Goal: Task Accomplishment & Management: Use online tool/utility

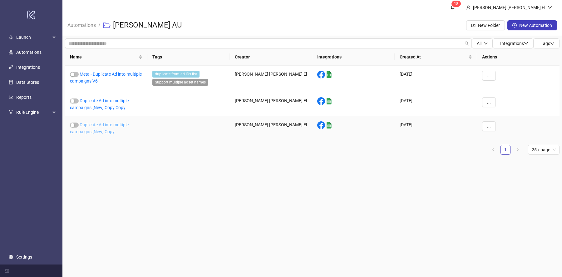
click at [100, 125] on link "Duplicate Ad into multiple campaigns [New] Copy" at bounding box center [99, 128] width 59 height 12
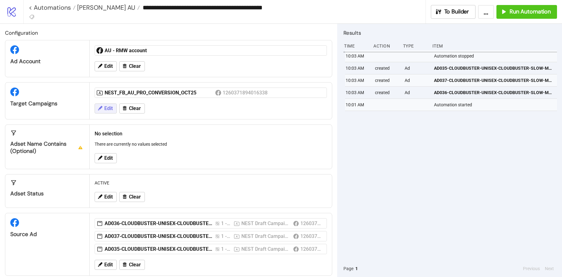
click at [108, 108] on span "Edit" at bounding box center [108, 109] width 8 height 6
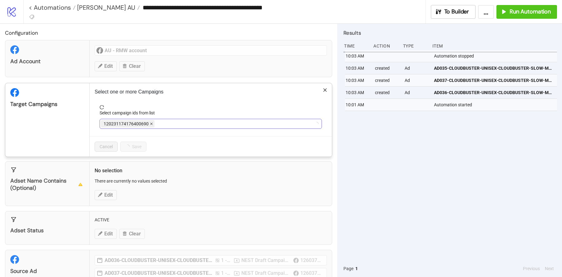
click at [150, 123] on icon "close" at bounding box center [151, 124] width 2 height 2
click at [150, 123] on div at bounding box center [207, 123] width 213 height 9
click at [185, 122] on icon "close" at bounding box center [186, 123] width 3 height 3
click at [185, 122] on div at bounding box center [207, 123] width 213 height 9
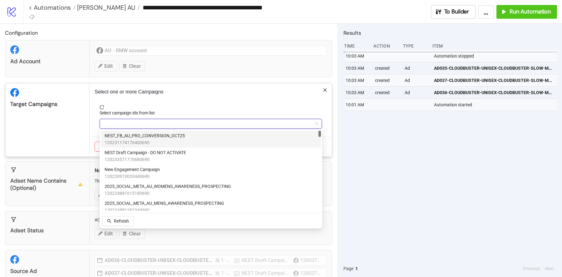
click at [170, 136] on span "NEST_FB_AU_PRO_CONVERSION_OCT25" at bounding box center [145, 135] width 80 height 7
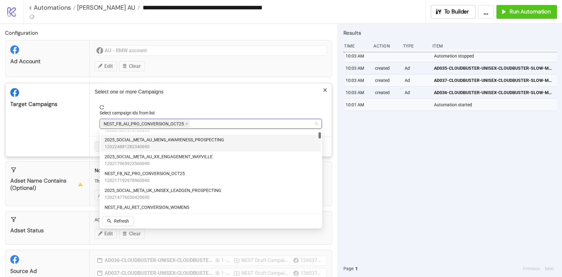
scroll to position [65, 0]
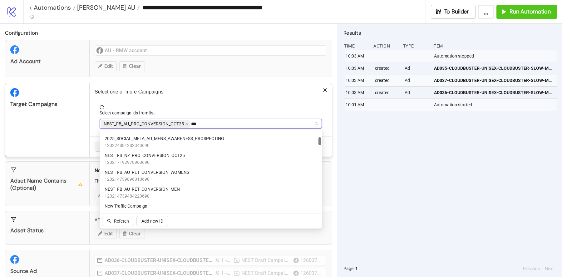
type input "****"
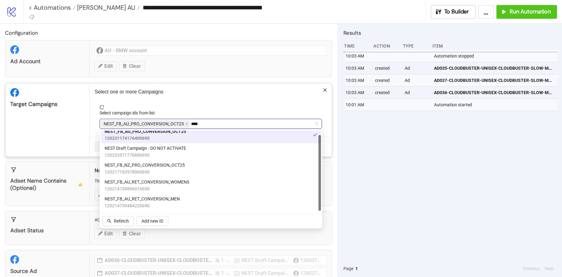
scroll to position [4, 0]
click at [157, 200] on span "NEST_FB_AU_RET_CONVERSION_MEN" at bounding box center [142, 199] width 75 height 7
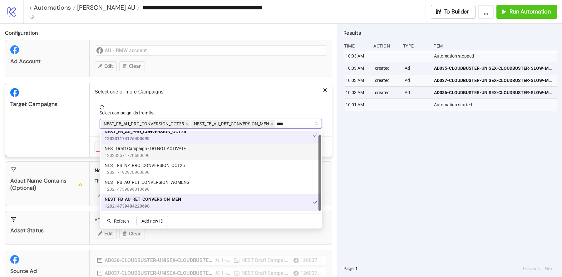
scroll to position [0, 0]
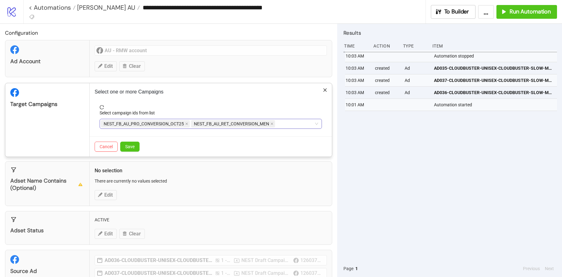
click at [68, 132] on div "Target Campaigns" at bounding box center [47, 119] width 84 height 73
click at [134, 147] on span "Save" at bounding box center [129, 146] width 9 height 5
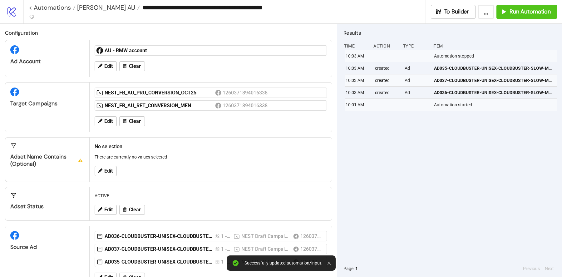
scroll to position [19, 0]
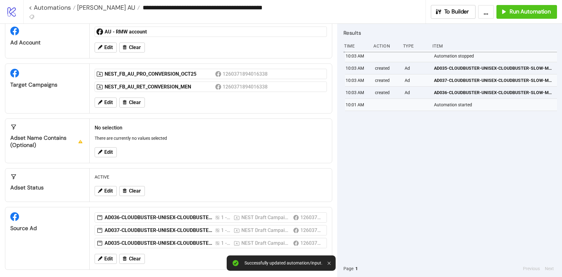
click at [133, 263] on div "Edit Clear" at bounding box center [210, 259] width 237 height 16
click at [134, 251] on div "Edit Clear" at bounding box center [210, 259] width 237 height 16
click at [134, 256] on span "Clear" at bounding box center [135, 259] width 12 height 6
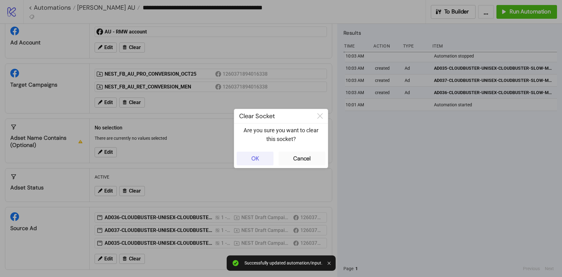
click at [265, 160] on button "OK" at bounding box center [255, 159] width 37 height 14
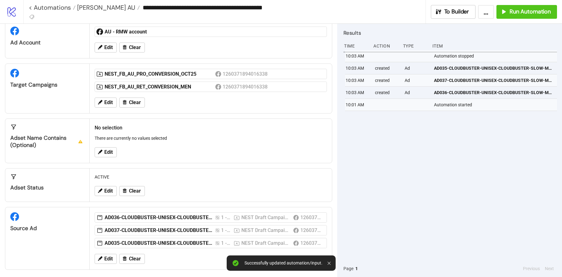
scroll to position [1, 0]
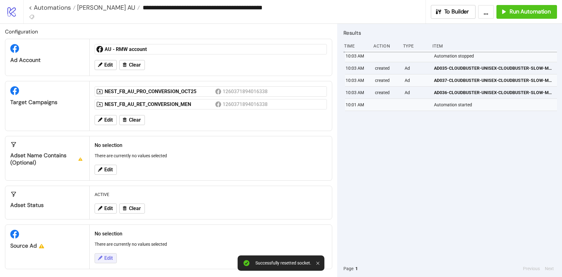
click at [110, 256] on span "Edit" at bounding box center [108, 258] width 8 height 6
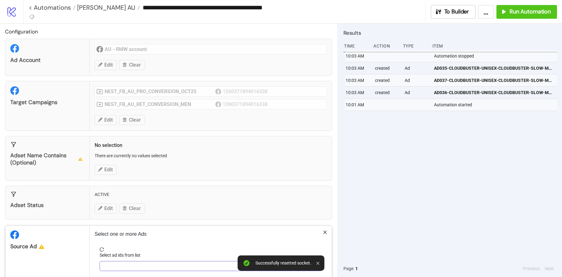
click at [128, 263] on div at bounding box center [207, 265] width 213 height 9
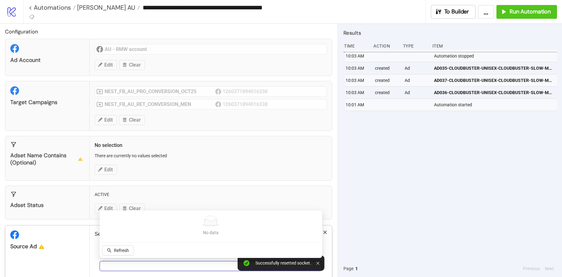
click at [128, 263] on div at bounding box center [207, 265] width 213 height 9
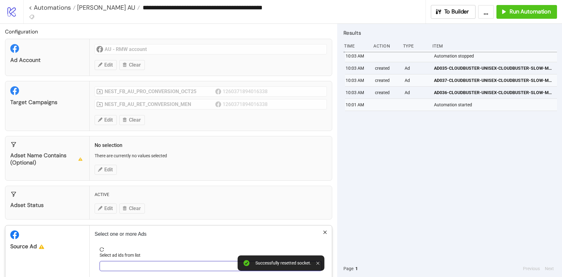
click at [128, 263] on div at bounding box center [207, 265] width 213 height 9
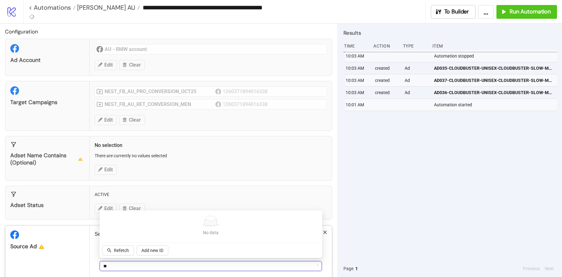
type input "*"
type input "***"
click at [118, 252] on span "Refetch" at bounding box center [121, 250] width 15 height 5
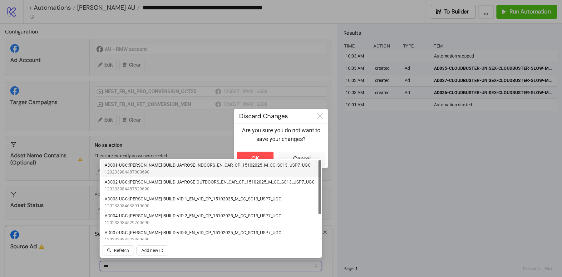
click at [170, 173] on span "120233984487000690" at bounding box center [208, 171] width 206 height 7
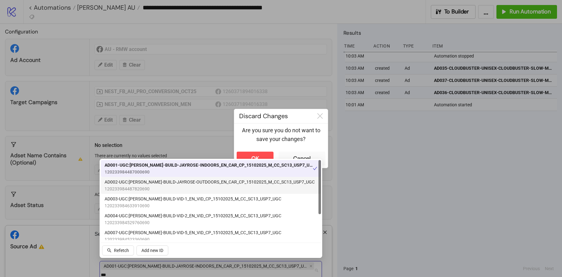
click at [171, 183] on span "AD002-UGC:[PERSON_NAME]-BUILD-JAYROSE-OUTDOORS_EN_CAR_CP_15102025_M_CC_SC13_USP…" at bounding box center [210, 181] width 210 height 7
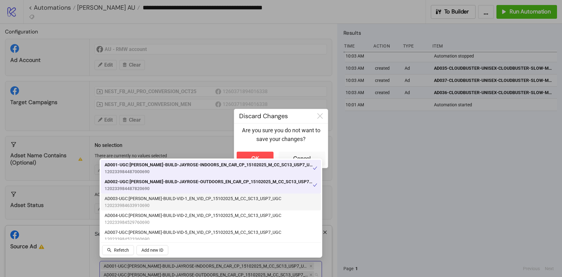
click at [181, 205] on span "120233984633910690" at bounding box center [193, 205] width 177 height 7
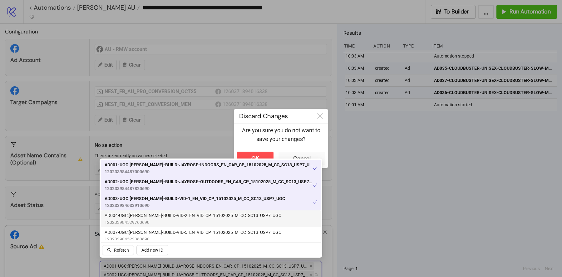
click at [176, 221] on span "120233984529760690" at bounding box center [193, 222] width 177 height 7
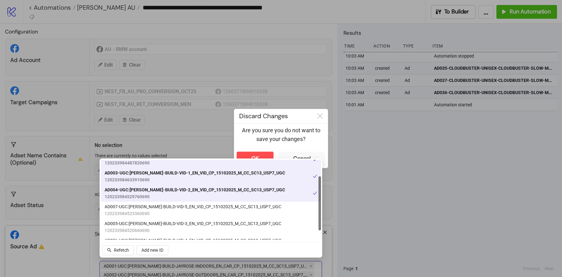
scroll to position [30, 0]
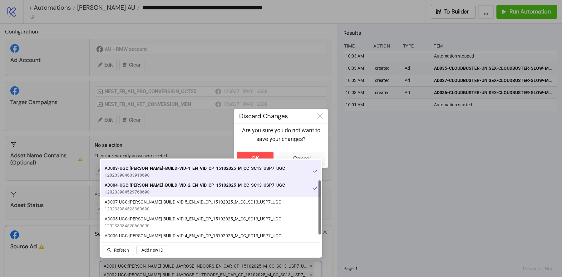
click at [176, 221] on span "AD005-UGC:[PERSON_NAME]-BUILD-VID-3_EN_VID_CP_15102025_M_CC_SC13_USP7_UGC" at bounding box center [193, 218] width 177 height 7
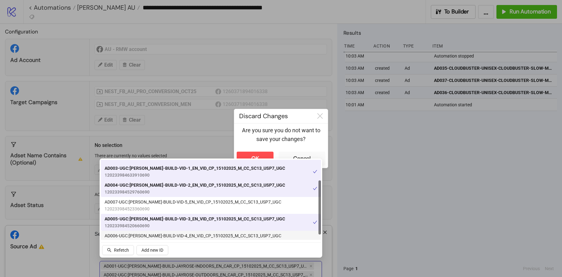
click at [174, 242] on body "**********" at bounding box center [281, 138] width 562 height 277
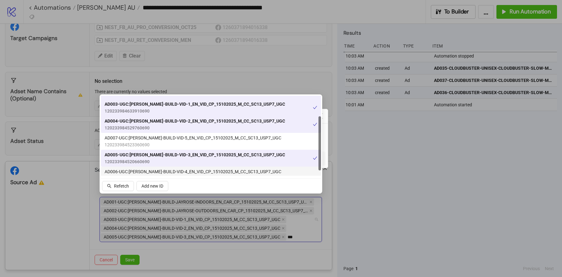
click at [182, 173] on span "AD006-UGC:[PERSON_NAME]-BUILD-VID-4_EN_VID_CP_15102025_M_CC_SC13_USP7_UGC" at bounding box center [193, 171] width 177 height 7
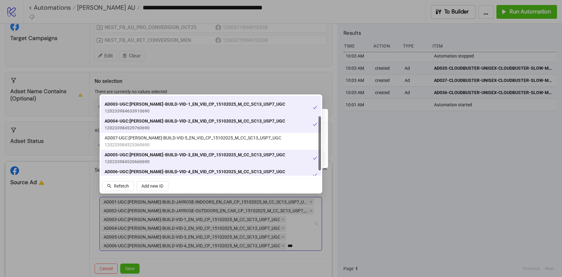
click at [182, 146] on span "120233984523360690" at bounding box center [193, 144] width 177 height 7
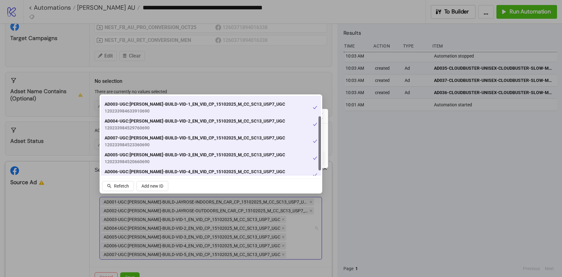
click at [213, 223] on div at bounding box center [281, 138] width 562 height 277
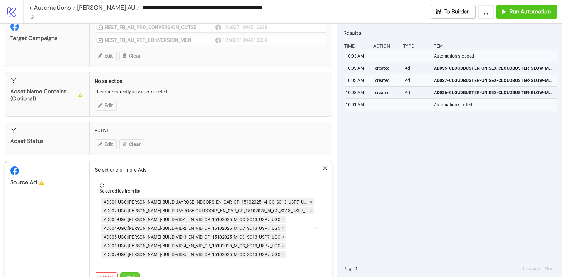
click at [132, 272] on button "Save" at bounding box center [129, 277] width 19 height 10
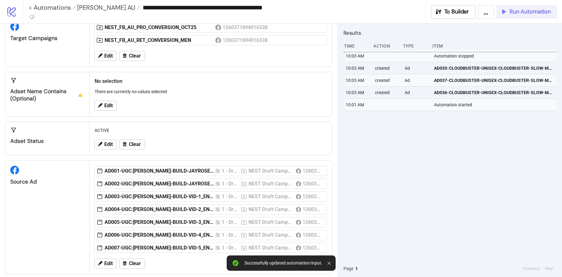
click at [525, 6] on button "Run Automation" at bounding box center [527, 12] width 61 height 14
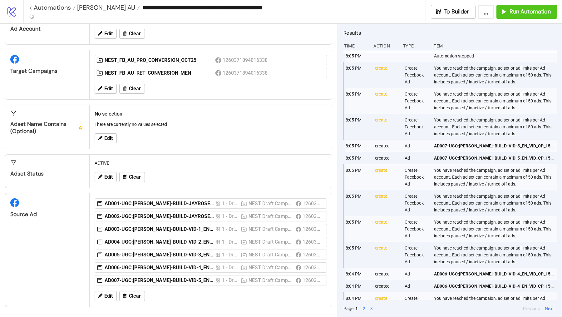
scroll to position [29, 0]
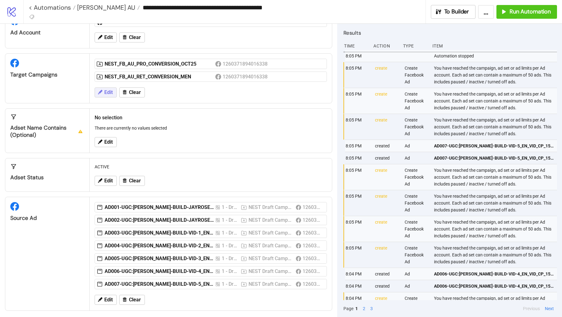
click at [104, 89] on button "Edit" at bounding box center [106, 92] width 22 height 10
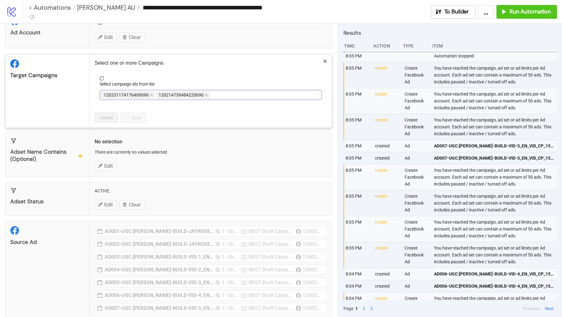
click at [201, 92] on span "120214739484220690" at bounding box center [181, 95] width 45 height 7
click at [205, 93] on icon "close" at bounding box center [206, 94] width 3 height 3
click at [272, 93] on icon "close" at bounding box center [272, 94] width 3 height 3
click at [126, 118] on span "Save" at bounding box center [129, 117] width 9 height 5
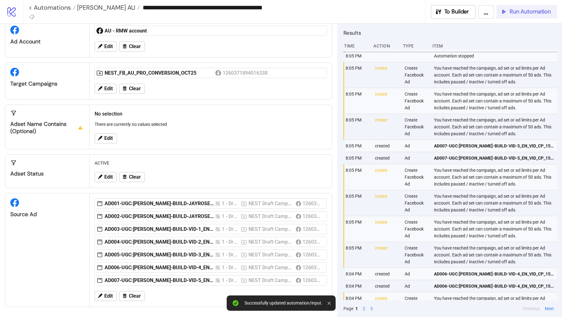
scroll to position [16, 0]
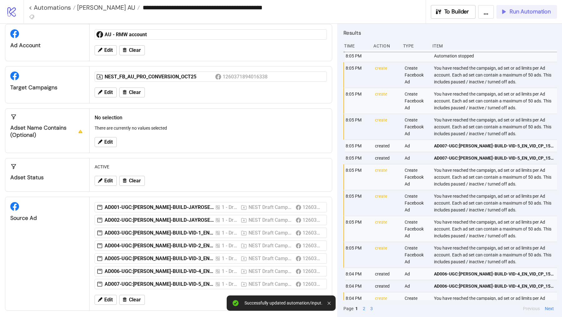
click at [516, 10] on span "Run Automation" at bounding box center [530, 11] width 41 height 7
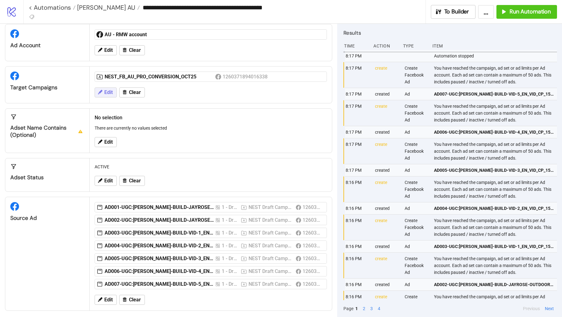
click at [97, 94] on button "Edit" at bounding box center [106, 92] width 22 height 10
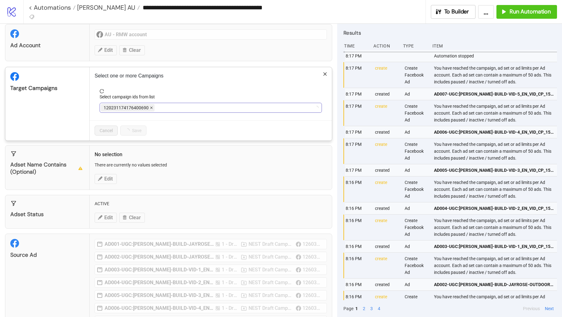
click at [151, 106] on icon "close" at bounding box center [151, 107] width 3 height 3
click at [151, 106] on div at bounding box center [207, 107] width 213 height 9
click at [185, 107] on icon "close" at bounding box center [186, 107] width 3 height 3
click at [172, 107] on div at bounding box center [207, 107] width 213 height 9
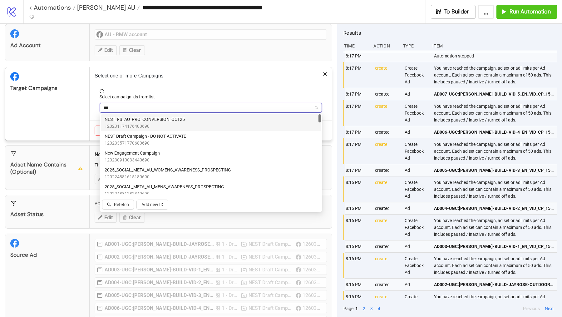
type input "****"
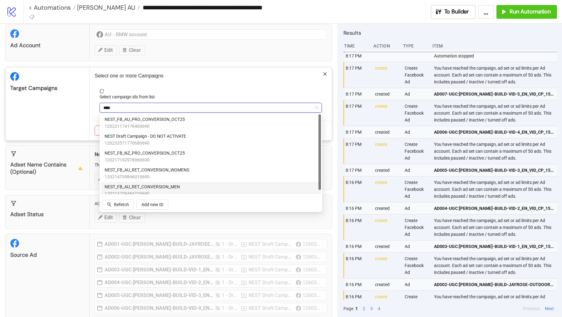
click at [176, 186] on span "NEST_FB_AU_RET_CONVERSION_MEN" at bounding box center [142, 186] width 75 height 7
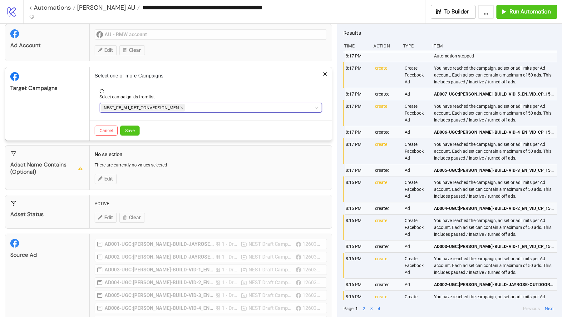
click at [68, 134] on div "Target Campaigns" at bounding box center [47, 103] width 84 height 73
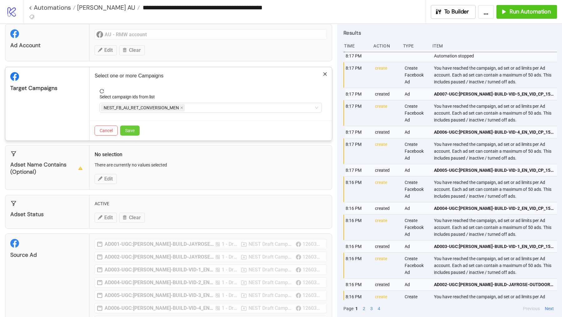
click at [137, 131] on button "Save" at bounding box center [129, 131] width 19 height 10
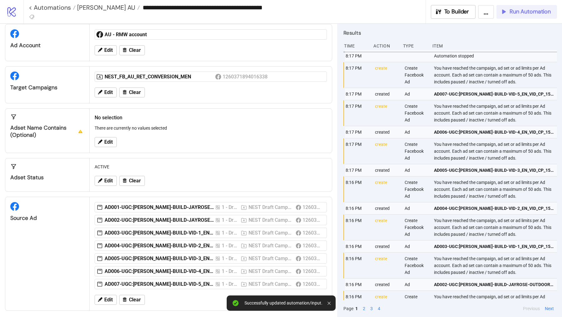
click at [517, 10] on span "Run Automation" at bounding box center [530, 11] width 41 height 7
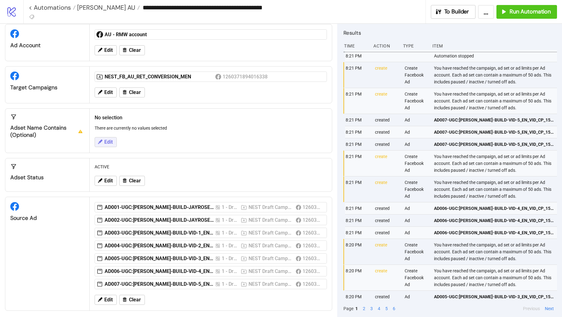
click at [105, 141] on span "Edit" at bounding box center [108, 142] width 8 height 6
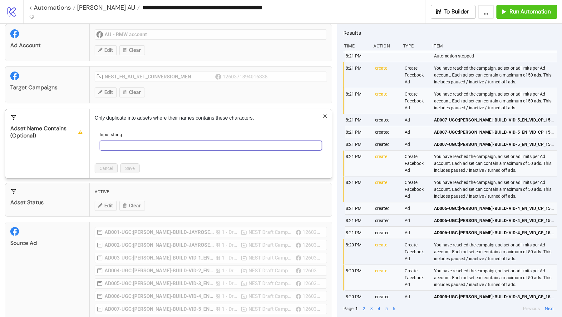
click at [129, 148] on input "Input string" at bounding box center [211, 146] width 222 height 10
paste input "**********"
type input "**********"
click at [135, 165] on button "Save" at bounding box center [129, 168] width 19 height 10
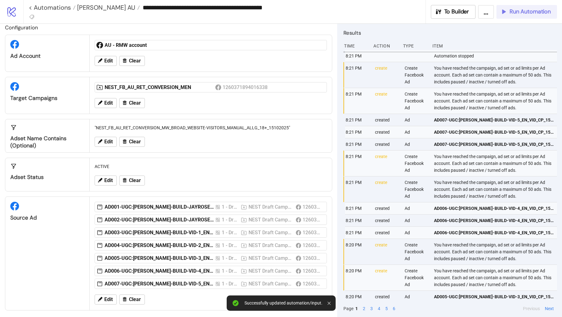
click at [541, 13] on span "Run Automation" at bounding box center [530, 11] width 41 height 7
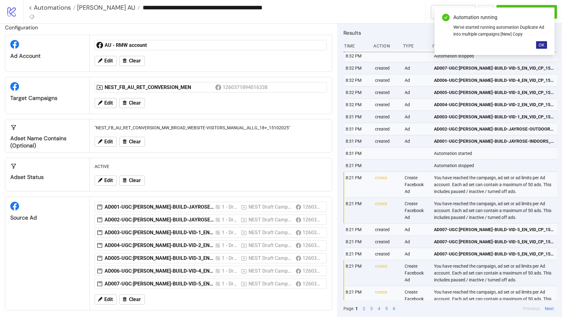
click at [539, 44] on button "OK" at bounding box center [541, 44] width 11 height 7
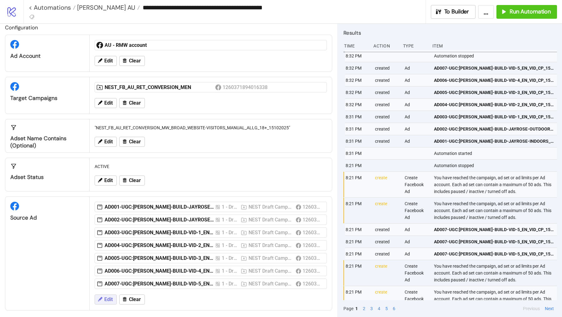
click at [107, 276] on button "Edit" at bounding box center [106, 300] width 22 height 10
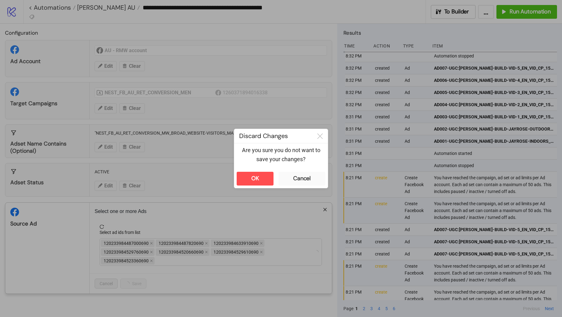
click at [88, 251] on div "**********" at bounding box center [281, 158] width 562 height 317
click at [270, 180] on button "OK" at bounding box center [255, 179] width 37 height 14
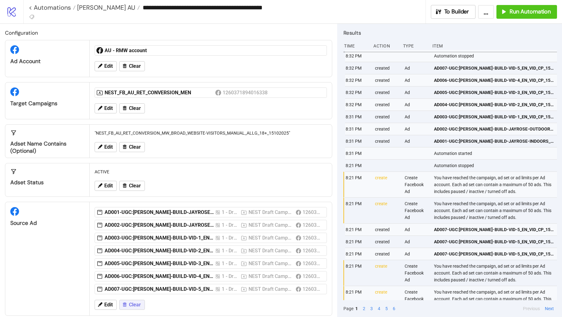
click at [133, 276] on span "Clear" at bounding box center [135, 305] width 12 height 6
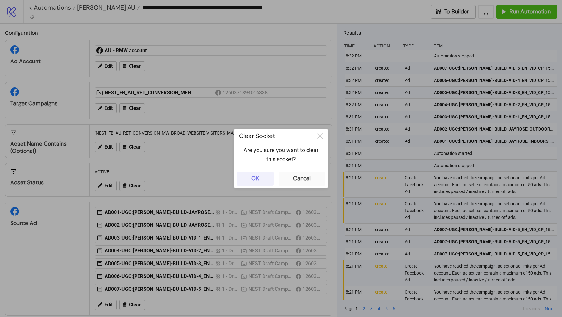
click at [263, 179] on button "OK" at bounding box center [255, 179] width 37 height 14
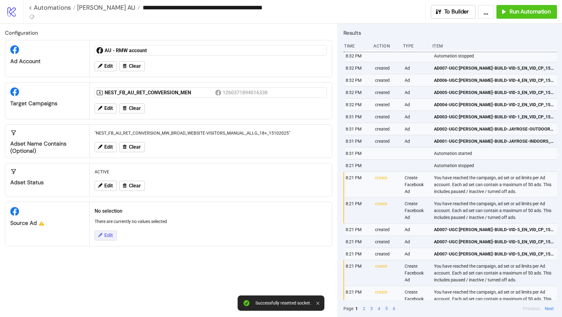
click at [113, 236] on button "Edit" at bounding box center [106, 236] width 22 height 10
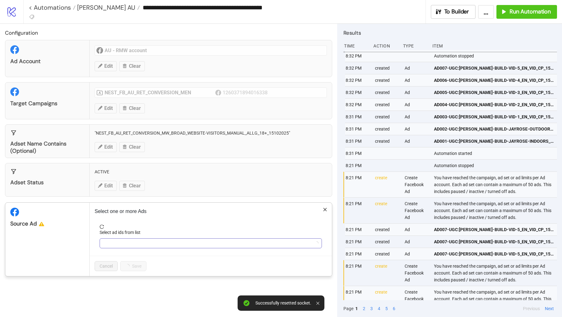
click at [122, 240] on div at bounding box center [207, 243] width 213 height 9
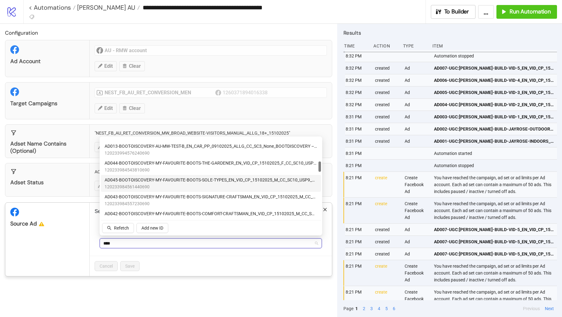
scroll to position [178, 0]
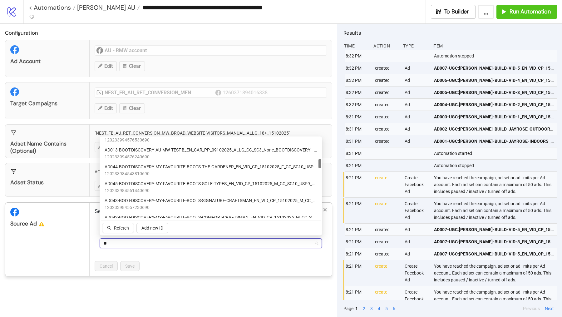
type input "*"
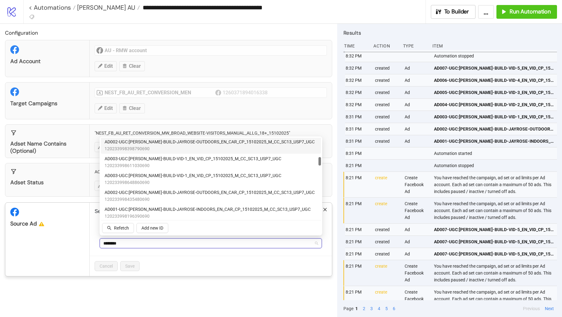
type input "********"
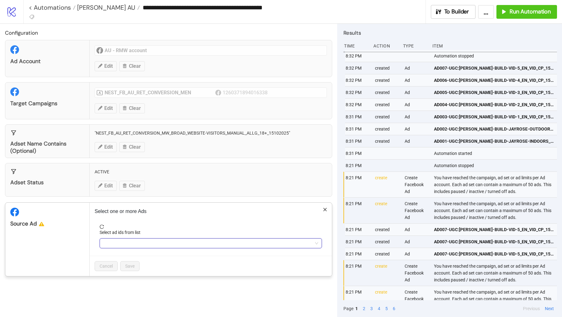
type input "********"
click at [163, 239] on div "********" at bounding box center [207, 243] width 213 height 9
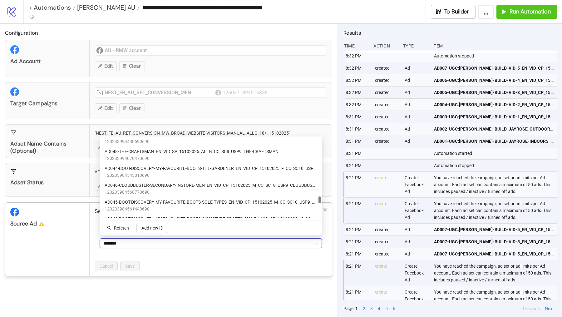
scroll to position [658, 0]
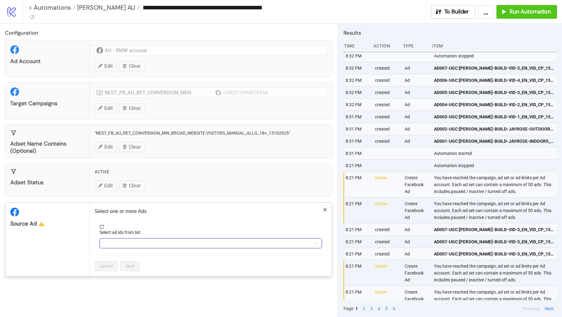
type input "********"
click at [125, 247] on div "********" at bounding box center [211, 243] width 222 height 10
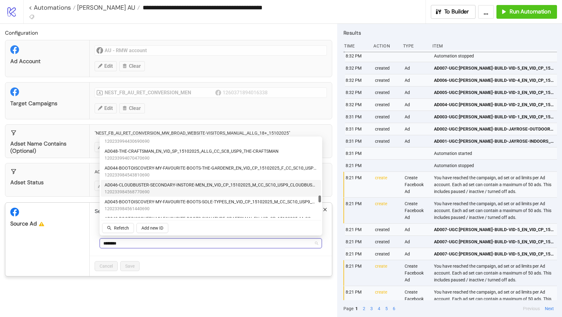
scroll to position [650, 0]
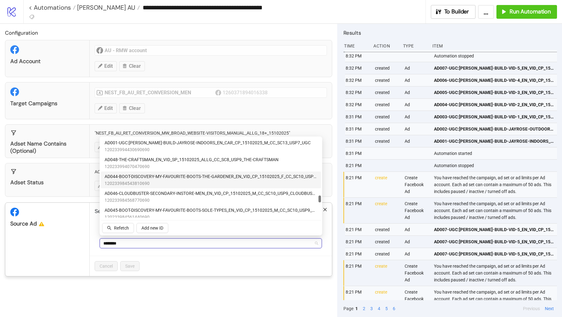
click at [158, 182] on span "120233984543810690" at bounding box center [211, 183] width 213 height 7
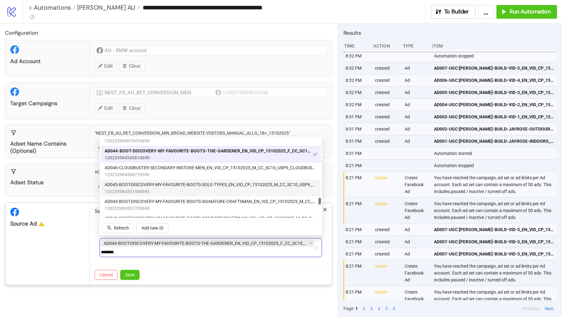
click at [146, 188] on span "120233984561440690" at bounding box center [211, 191] width 213 height 7
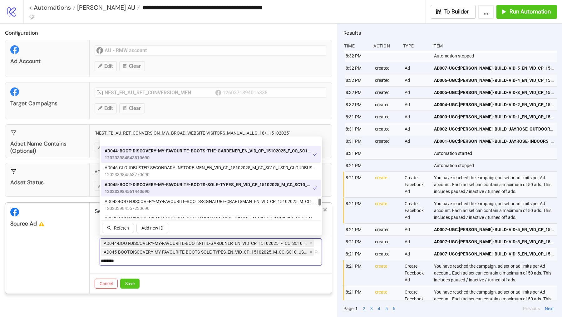
scroll to position [691, 0]
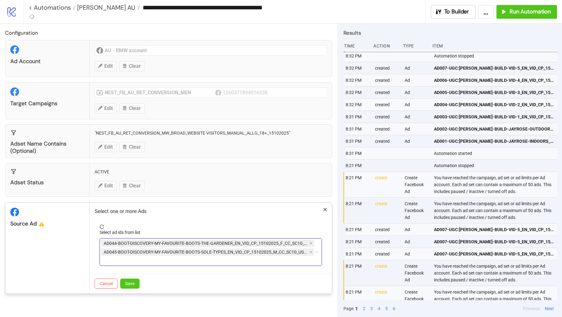
type input "********"
click at [242, 260] on div "AD044-BOOT-DISCOVERY-MY-FAVOURITE-BOOTS-THE-GARDENER_EN_VID_CP_15102025_F_CC_SC…" at bounding box center [207, 252] width 213 height 26
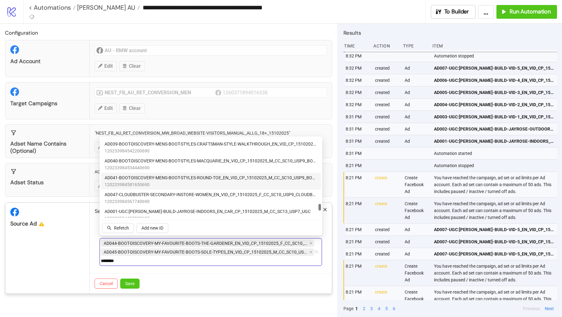
scroll to position [759, 0]
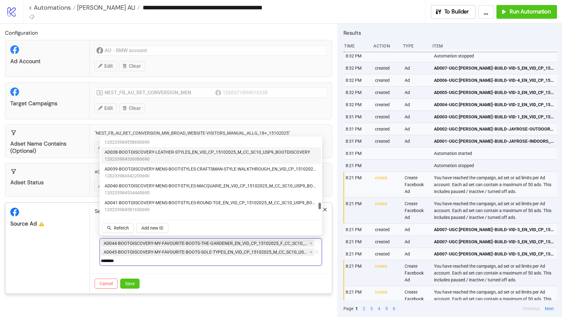
click at [151, 157] on span "120233984536080690" at bounding box center [208, 159] width 206 height 7
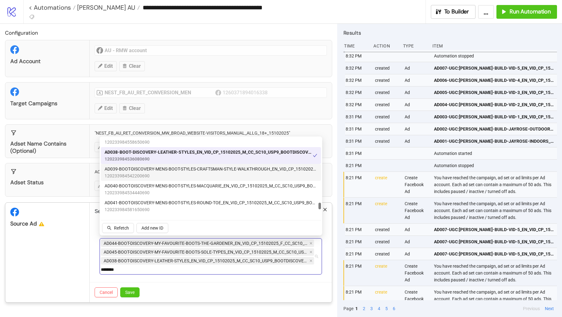
click at [149, 172] on span "AD039-BOOT-DISCOVERY-MENS-BOOT-STYLES-CRAFTSMAN-STYLE-WALKTHROUGH_EN_VID_CP_151…" at bounding box center [211, 169] width 213 height 7
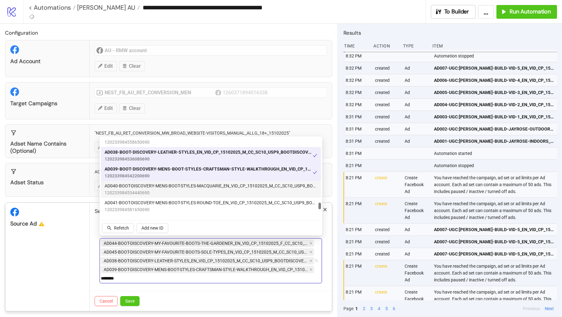
click at [150, 193] on span "120233984534440690" at bounding box center [211, 192] width 213 height 7
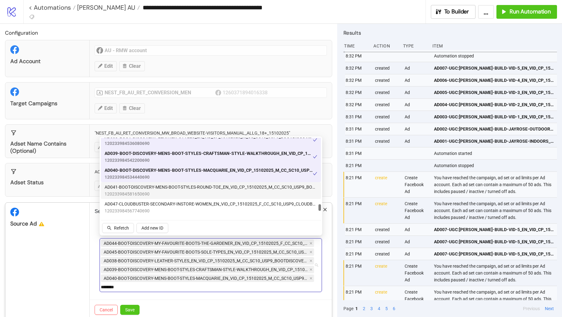
click at [150, 189] on span "AD041-BOOT-DISCOVERY-MENS-BOOT-STYLES-ROUND-TOE_EN_VID_CP_15102025_M_CC_SC10_US…" at bounding box center [211, 187] width 213 height 7
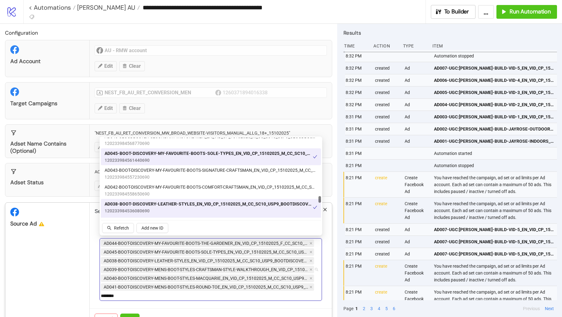
scroll to position [708, 0]
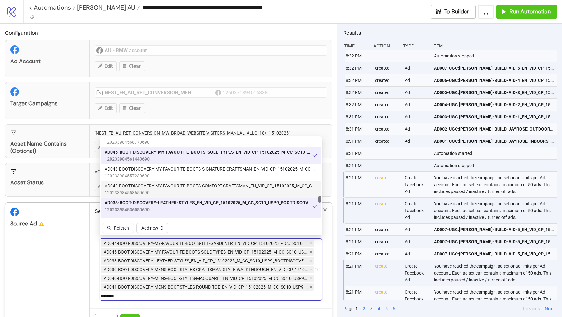
click at [146, 189] on span "120233984558650690" at bounding box center [211, 192] width 213 height 7
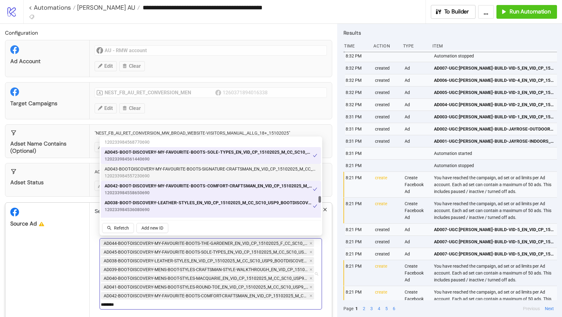
click at [145, 177] on span "120233984557230690" at bounding box center [211, 175] width 213 height 7
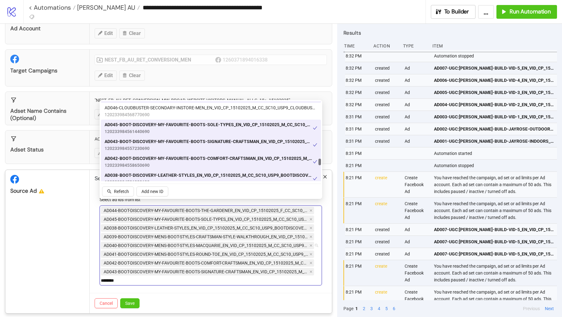
scroll to position [37, 0]
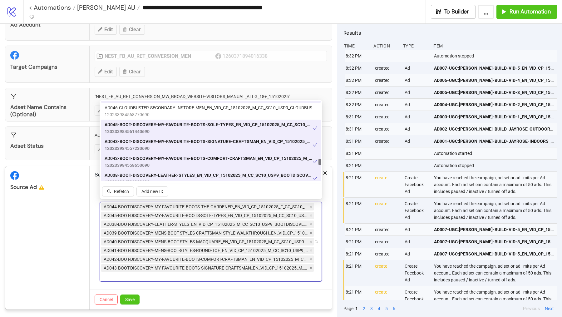
click at [127, 276] on div "Cancel Save" at bounding box center [211, 299] width 242 height 20
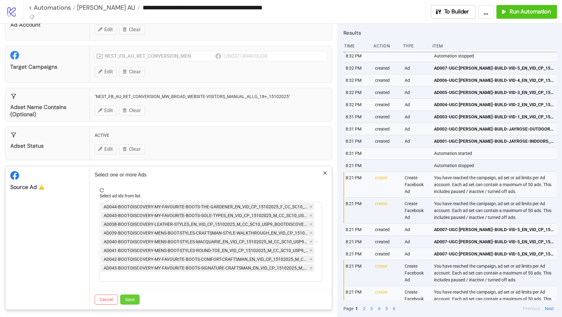
click at [127, 276] on span "Save" at bounding box center [129, 299] width 9 height 5
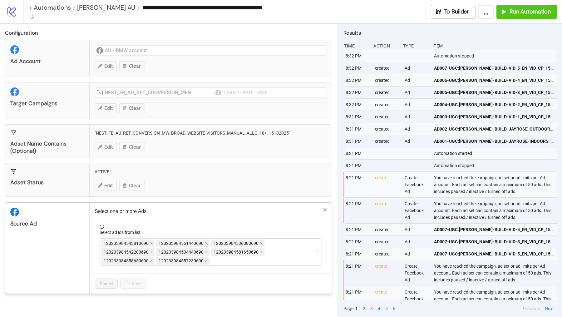
scroll to position [0, 0]
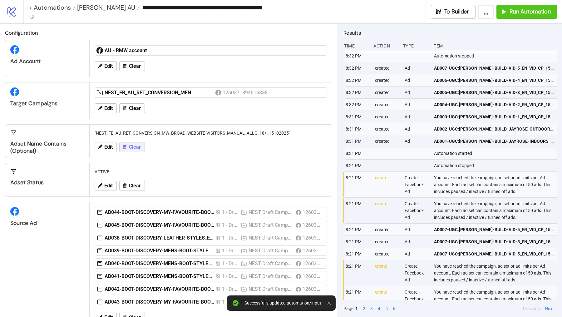
click at [135, 146] on span "Clear" at bounding box center [135, 147] width 12 height 6
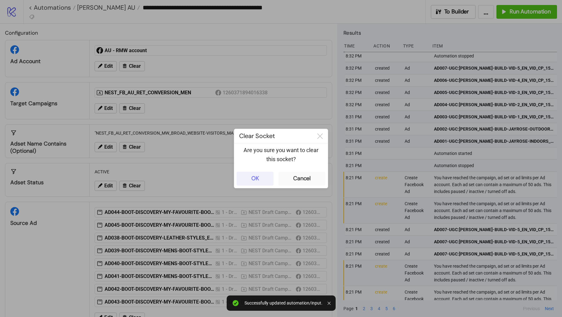
click at [265, 177] on button "OK" at bounding box center [255, 179] width 37 height 14
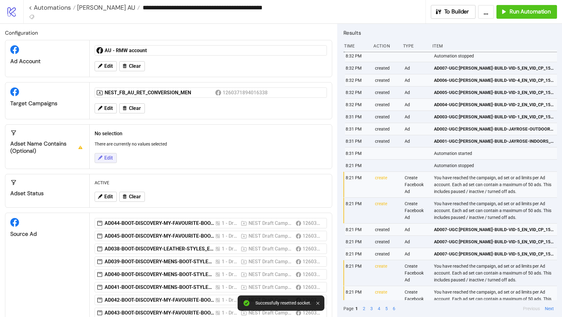
click at [110, 153] on button "Edit" at bounding box center [106, 158] width 22 height 10
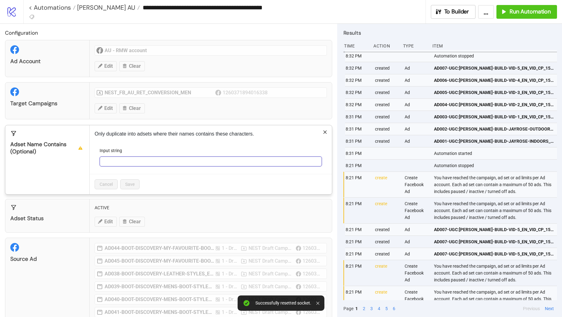
click at [120, 161] on input "Input string" at bounding box center [211, 162] width 222 height 10
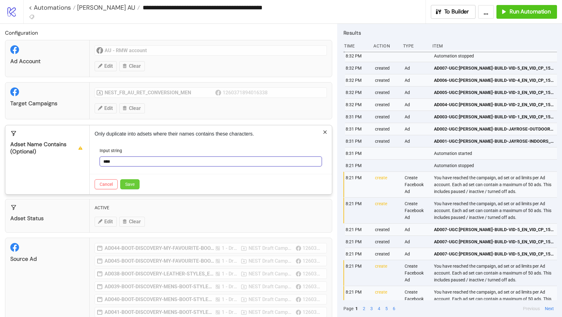
type input "****"
click at [132, 185] on span "Save" at bounding box center [129, 184] width 9 height 5
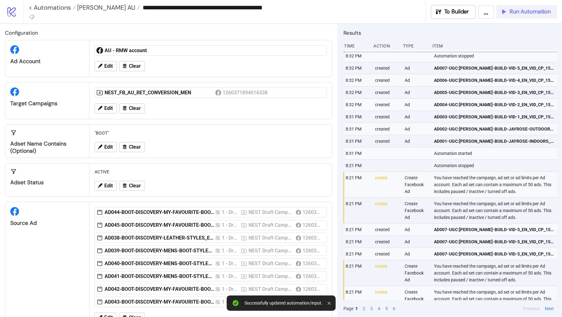
click at [507, 10] on icon "button" at bounding box center [504, 11] width 7 height 7
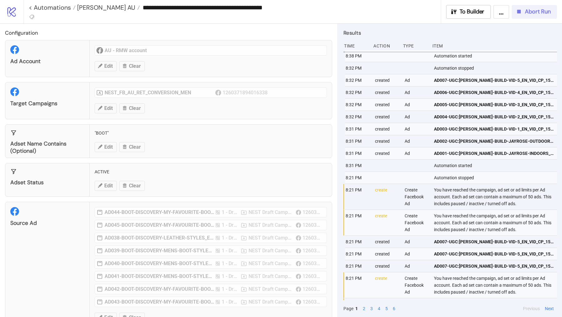
click at [531, 16] on button "Abort Run" at bounding box center [534, 12] width 45 height 14
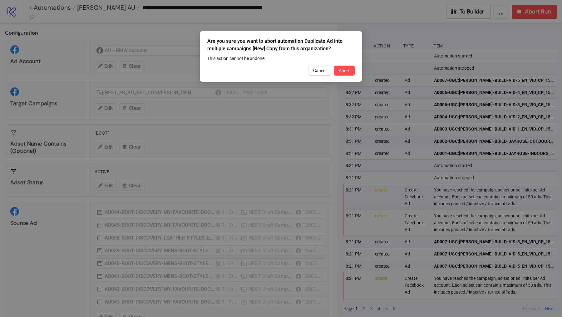
click at [355, 75] on div "Are you sure you want to abort automation Duplicate Ad into multiple campaigns …" at bounding box center [281, 56] width 162 height 51
click at [342, 73] on button "Abort" at bounding box center [344, 71] width 21 height 10
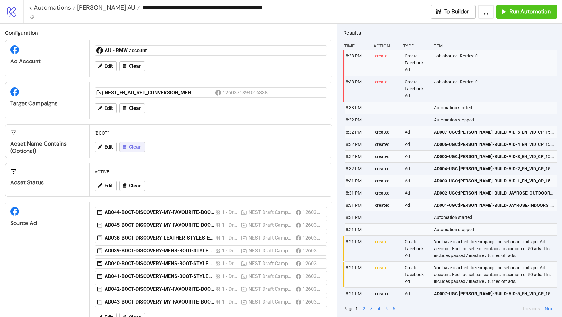
click at [135, 147] on span "Clear" at bounding box center [135, 147] width 12 height 6
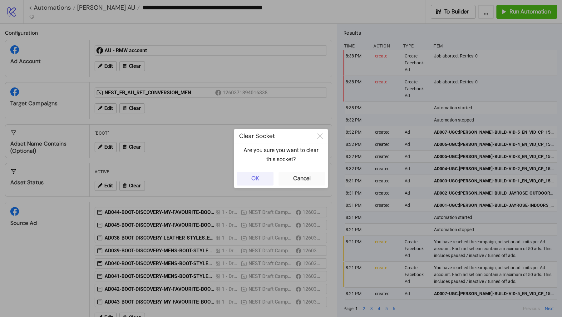
click at [260, 178] on button "OK" at bounding box center [255, 179] width 37 height 14
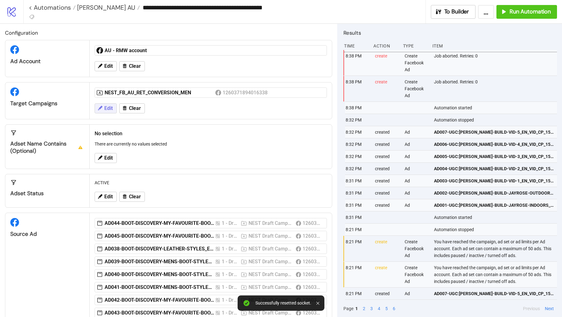
click at [104, 105] on button "Edit" at bounding box center [106, 108] width 22 height 10
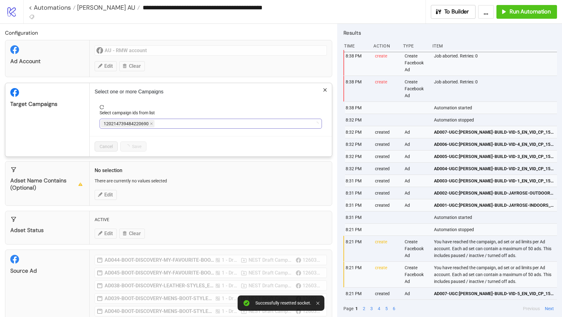
click at [169, 124] on div "120214739484220690" at bounding box center [207, 123] width 213 height 9
click at [201, 121] on div "NEST_FB_AU_RET_CONVERSION_MEN" at bounding box center [207, 123] width 213 height 9
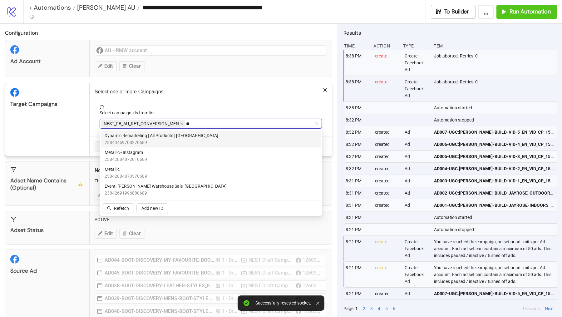
type input "*"
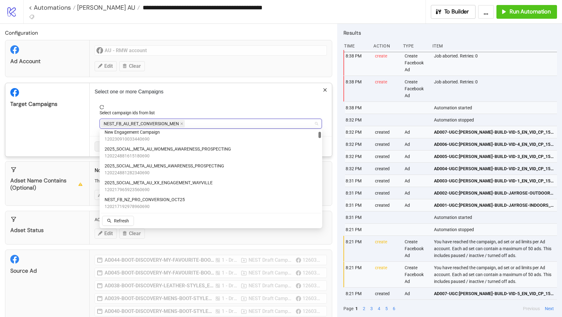
scroll to position [54, 0]
type input "*"
type input "****"
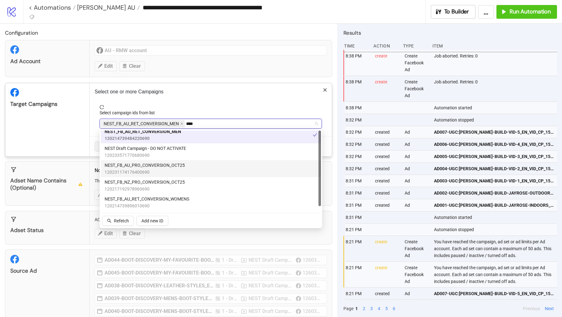
scroll to position [0, 0]
click at [155, 175] on span "120231174176400690" at bounding box center [145, 176] width 80 height 7
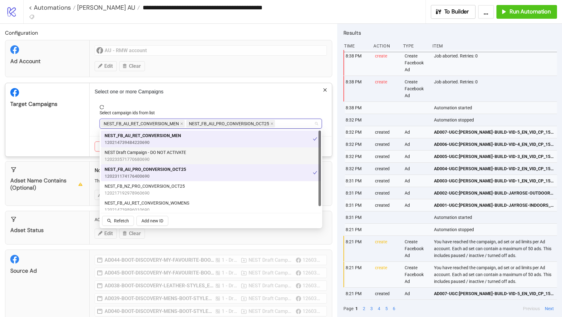
click at [61, 126] on div "Target Campaigns" at bounding box center [47, 119] width 84 height 73
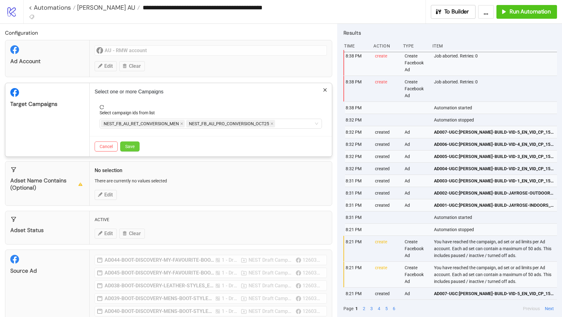
click at [128, 144] on span "Save" at bounding box center [129, 146] width 9 height 5
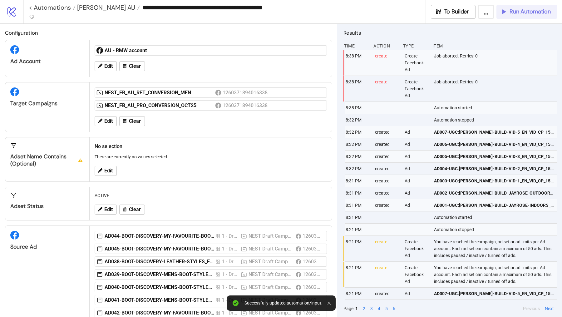
click at [518, 15] on button "Run Automation" at bounding box center [527, 12] width 61 height 14
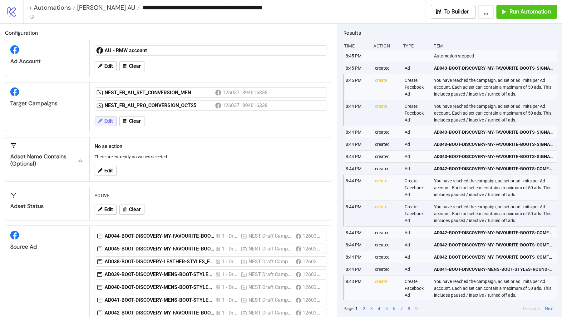
click at [111, 120] on span "Edit" at bounding box center [108, 121] width 8 height 6
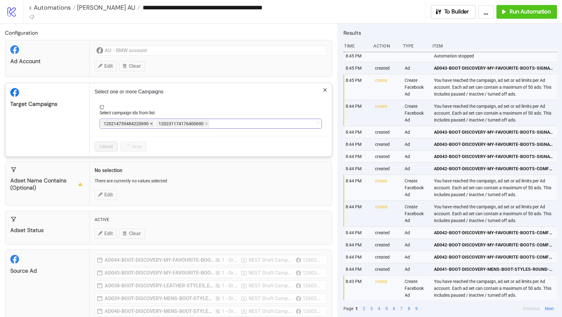
click at [150, 122] on icon "close" at bounding box center [151, 123] width 3 height 3
click at [149, 122] on div at bounding box center [207, 123] width 213 height 9
click at [179, 122] on span "NEST_FB_AU_RET_CONVERSION_MEN" at bounding box center [143, 123] width 84 height 7
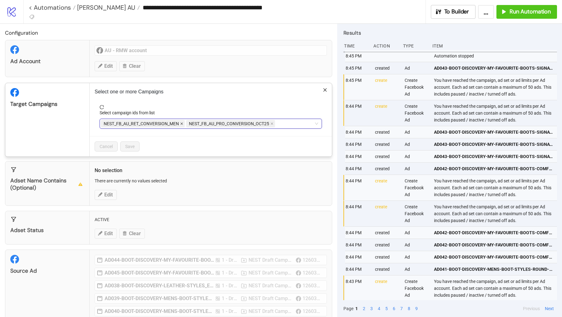
click at [181, 122] on icon "close" at bounding box center [181, 123] width 3 height 3
click at [181, 122] on span "NEST_FB_AU_PRO_CONVERSION_OCT25" at bounding box center [144, 123] width 80 height 7
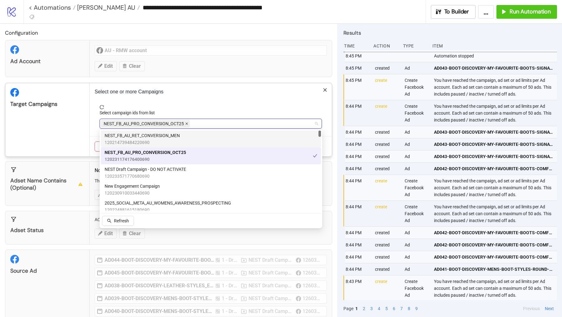
click at [186, 123] on icon "close" at bounding box center [186, 123] width 3 height 3
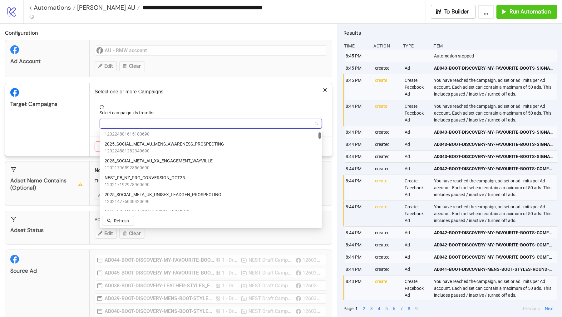
scroll to position [78, 0]
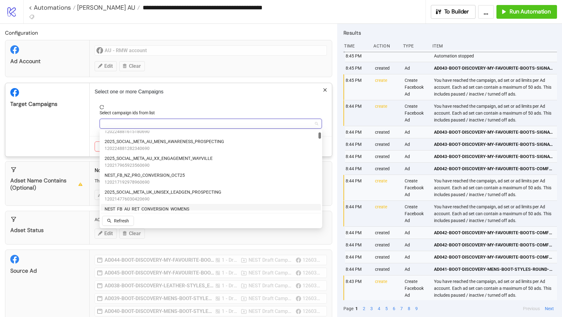
click at [165, 209] on span "NEST_FB_AU_RET_CONVERSION_WOMENS" at bounding box center [147, 209] width 85 height 7
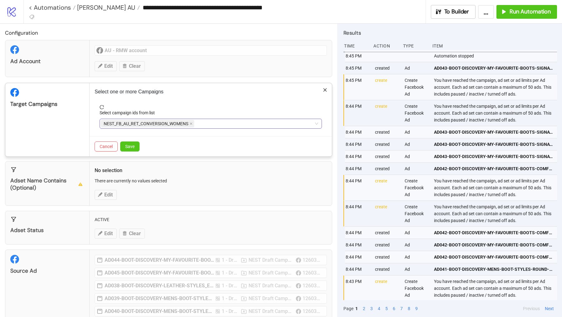
click at [77, 132] on div "Target Campaigns" at bounding box center [47, 119] width 84 height 73
click at [128, 147] on span "Save" at bounding box center [129, 146] width 9 height 5
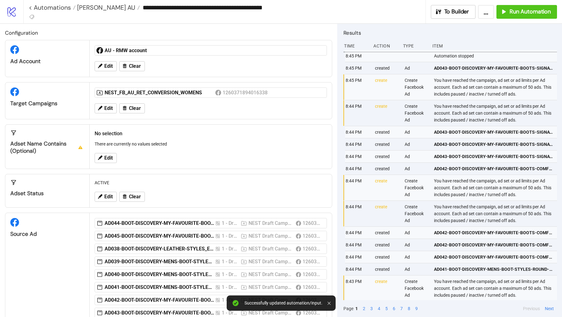
scroll to position [29, 0]
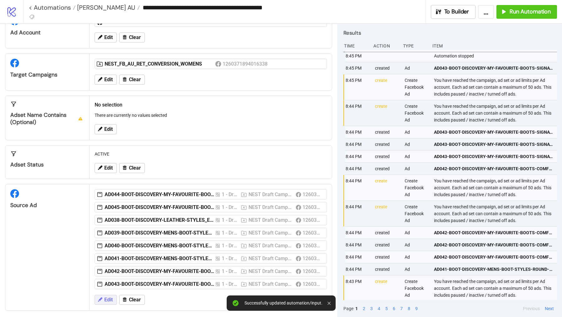
click at [108, 276] on span "Edit" at bounding box center [108, 300] width 8 height 6
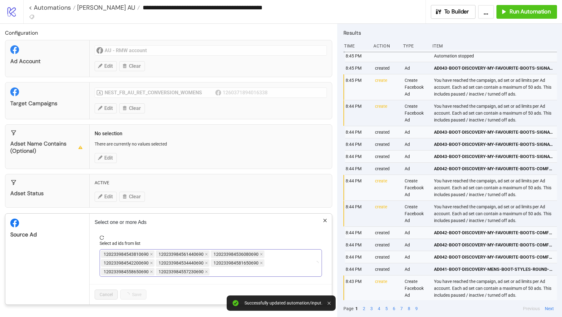
click at [148, 252] on span "120233984543810690" at bounding box center [128, 254] width 54 height 7
click at [152, 253] on icon "close" at bounding box center [151, 254] width 3 height 3
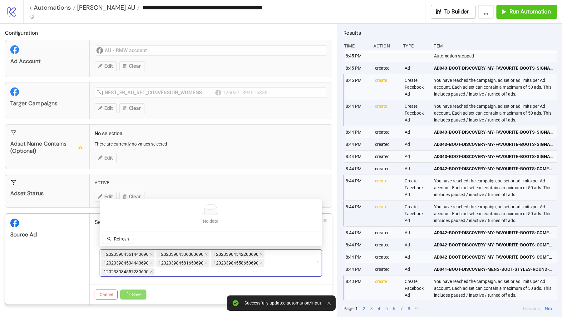
click at [152, 253] on icon "close" at bounding box center [151, 254] width 3 height 3
click at [205, 253] on icon "close" at bounding box center [206, 254] width 3 height 3
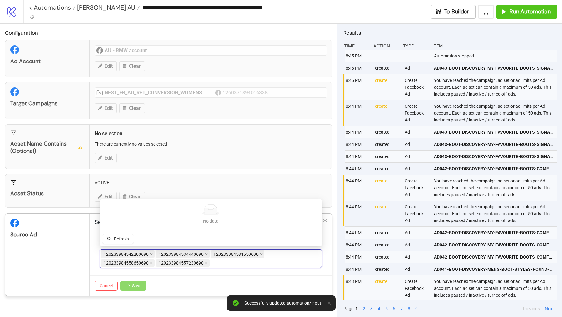
click at [152, 253] on icon "close" at bounding box center [151, 254] width 3 height 3
click at [205, 253] on icon "close" at bounding box center [206, 254] width 3 height 3
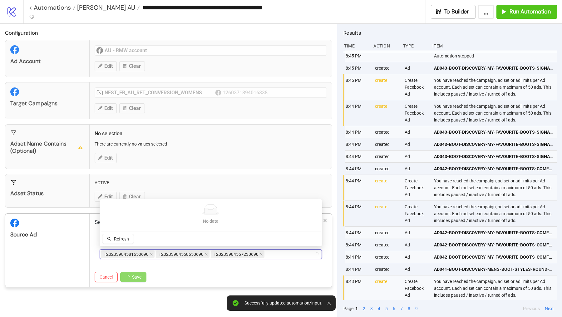
click at [152, 253] on icon "close" at bounding box center [151, 254] width 3 height 3
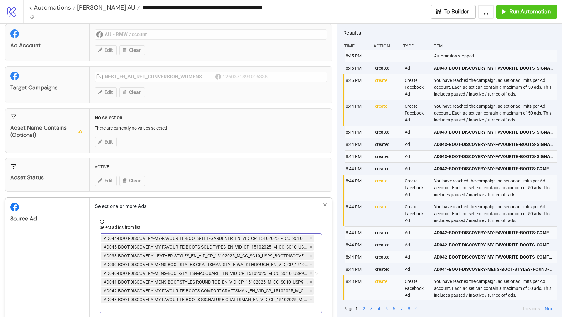
scroll to position [25, 0]
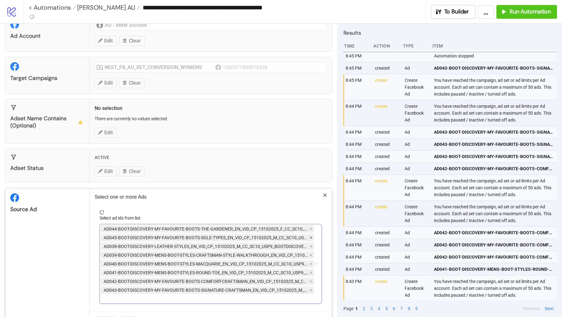
click at [313, 237] on icon "close" at bounding box center [311, 237] width 3 height 3
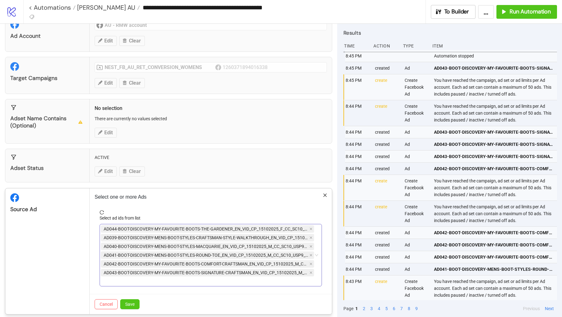
click at [313, 237] on icon "close" at bounding box center [311, 237] width 3 height 3
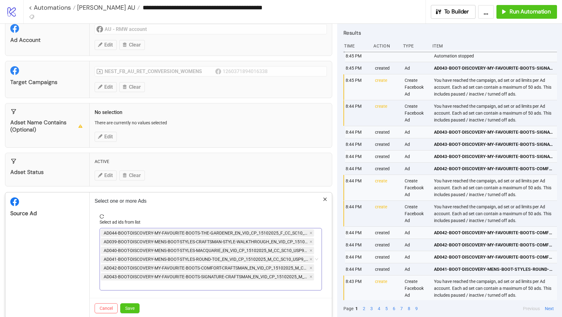
click at [313, 247] on span at bounding box center [311, 250] width 3 height 7
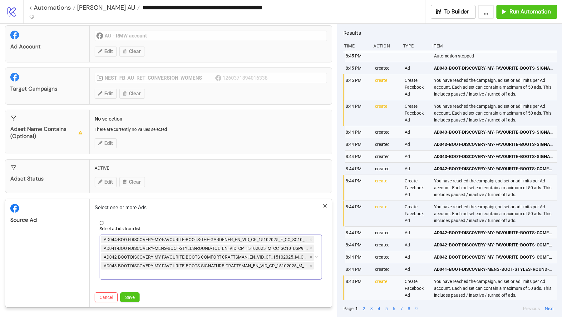
scroll to position [12, 0]
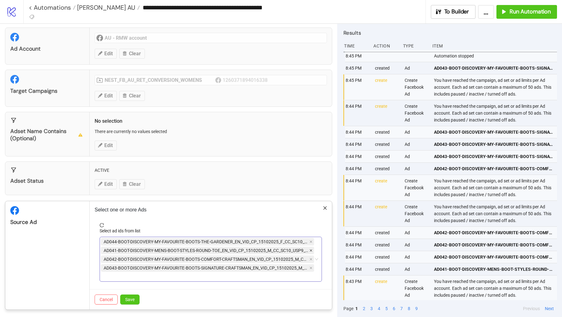
click at [311, 250] on icon "close" at bounding box center [311, 250] width 3 height 3
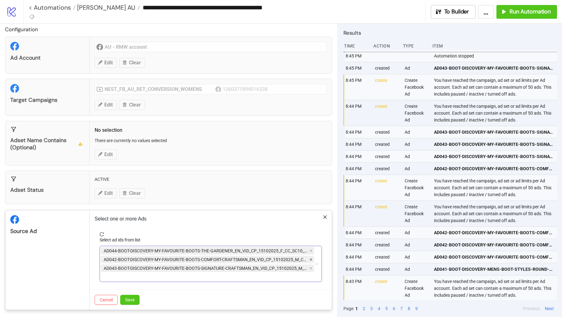
click at [313, 258] on icon "close" at bounding box center [311, 259] width 3 height 3
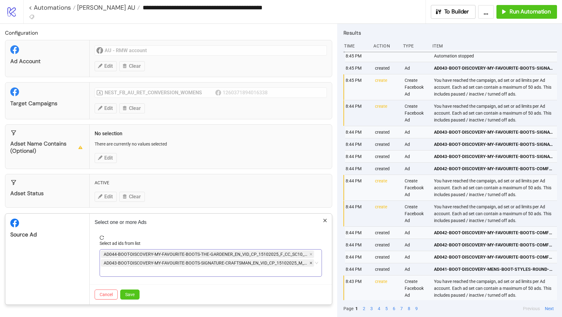
scroll to position [0, 0]
click at [313, 261] on icon "close" at bounding box center [311, 262] width 3 height 3
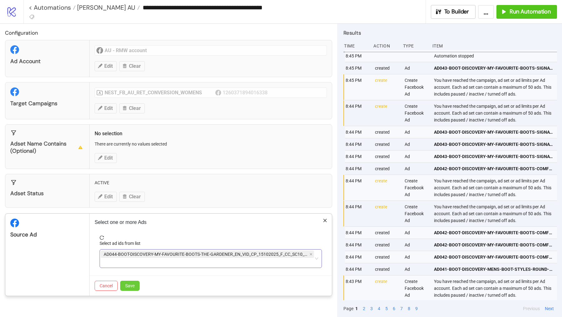
click at [128, 276] on span "Save" at bounding box center [129, 285] width 9 height 5
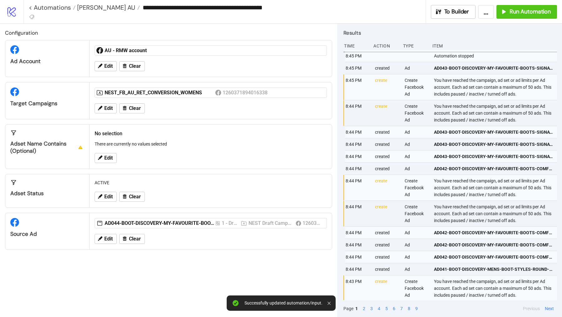
click at [511, 19] on div "**********" at bounding box center [292, 11] width 539 height 23
click at [512, 11] on span "Run Automation" at bounding box center [530, 11] width 41 height 7
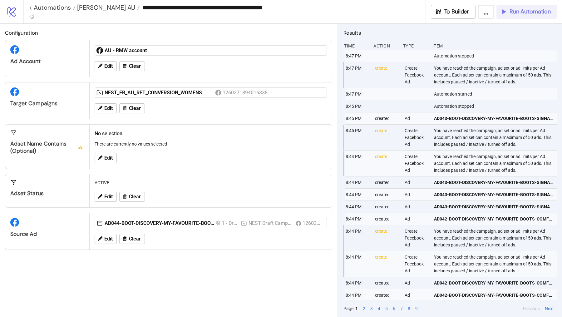
click at [515, 12] on span "Run Automation" at bounding box center [530, 11] width 41 height 7
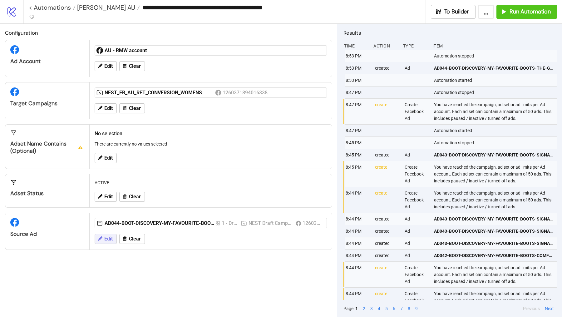
click at [109, 234] on button "Edit" at bounding box center [106, 239] width 22 height 10
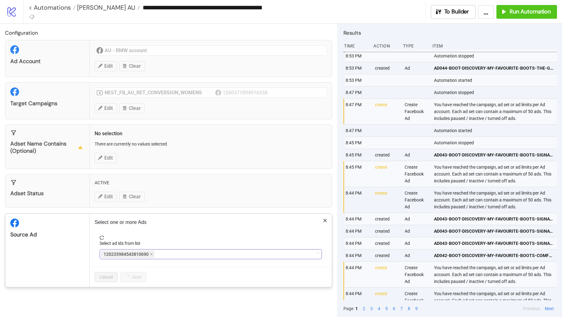
click at [147, 252] on span "120233984543810690" at bounding box center [128, 254] width 54 height 7
click at [152, 253] on span "120233984543810690" at bounding box center [128, 254] width 54 height 7
click at [150, 253] on icon "close" at bounding box center [151, 254] width 3 height 3
click at [149, 253] on div at bounding box center [207, 254] width 213 height 9
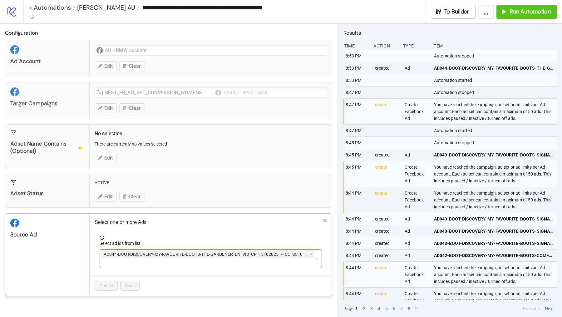
click at [308, 252] on span "AD044-BOOT-DISCOVERY-MY-FAVOURITE-BOOTS-THE-GARDENER_EN_VID_CP_15102025_F_CC_SC…" at bounding box center [206, 254] width 205 height 7
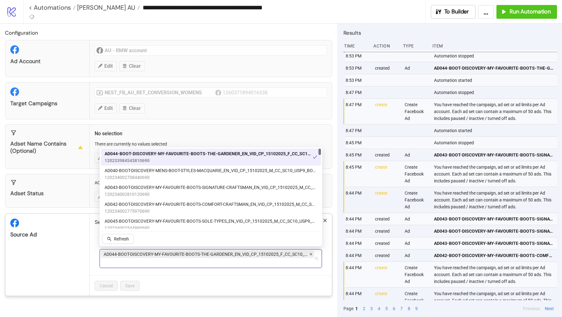
click at [313, 253] on icon "close" at bounding box center [311, 254] width 3 height 3
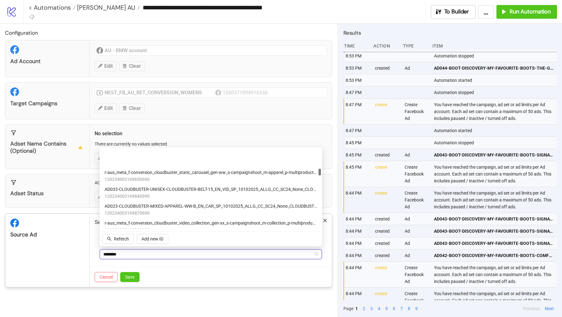
scroll to position [223, 0]
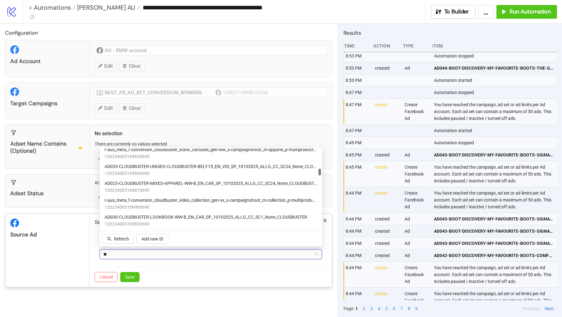
type input "*"
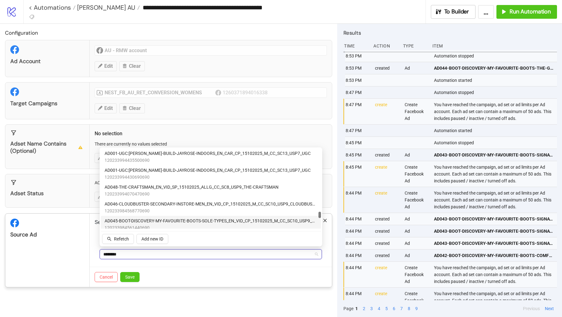
scroll to position [1469, 0]
click at [175, 207] on span "120233984568770690" at bounding box center [211, 210] width 213 height 7
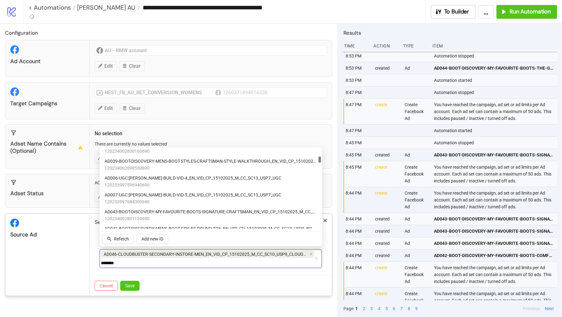
scroll to position [178, 0]
type input "********"
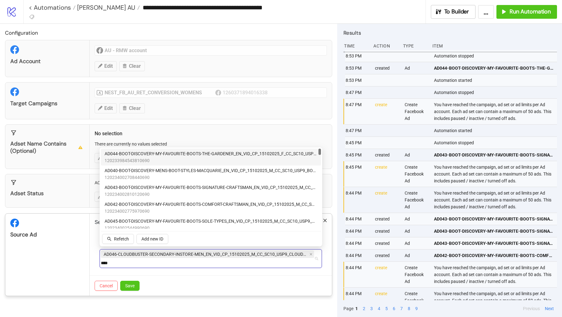
type input "*****"
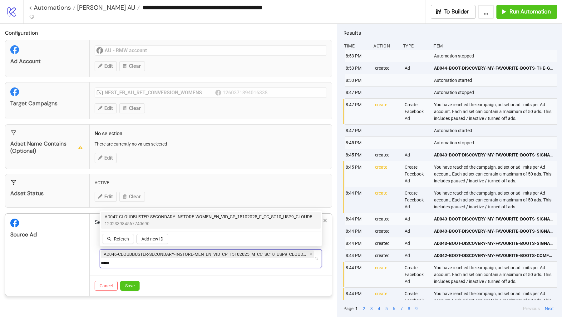
click at [131, 222] on span "120233984567740690" at bounding box center [211, 223] width 213 height 7
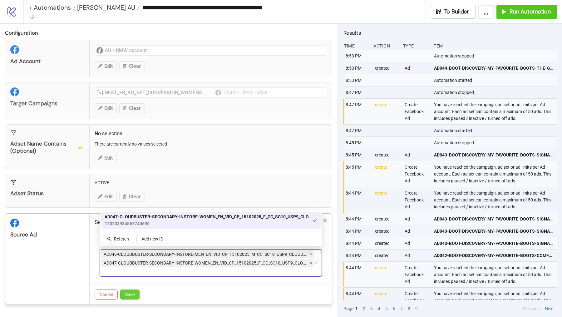
click at [135, 276] on button "Save" at bounding box center [129, 295] width 19 height 10
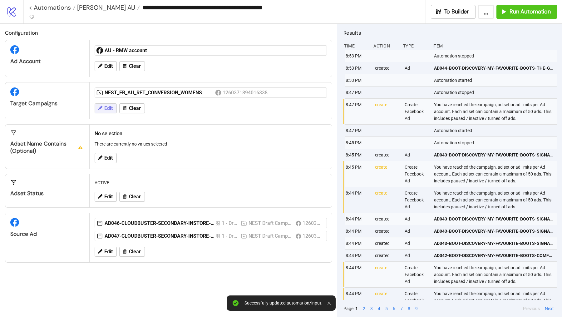
click at [112, 107] on span "Edit" at bounding box center [108, 109] width 8 height 6
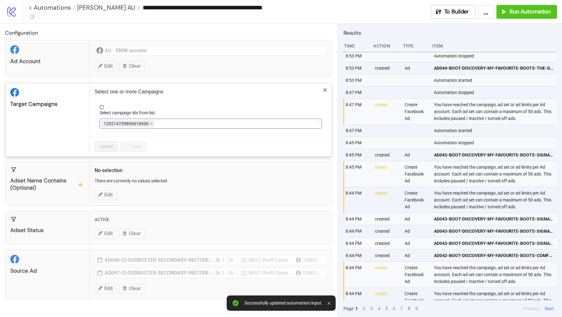
click at [148, 124] on span "120214739896010690" at bounding box center [128, 123] width 54 height 7
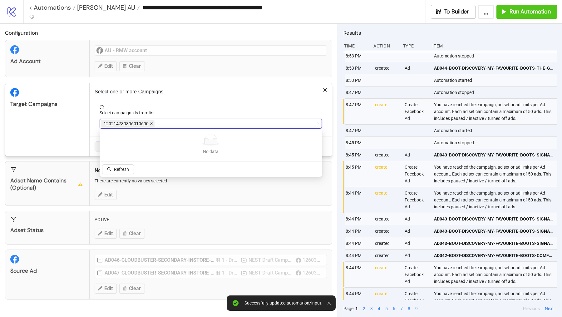
click at [151, 124] on icon "close" at bounding box center [151, 123] width 3 height 3
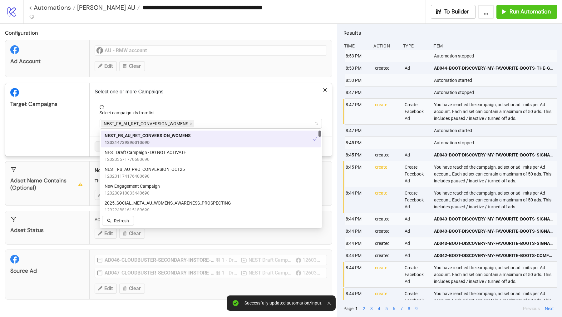
click at [151, 124] on span "NEST_FB_AU_RET_CONVERSION_WOMENS" at bounding box center [146, 123] width 85 height 7
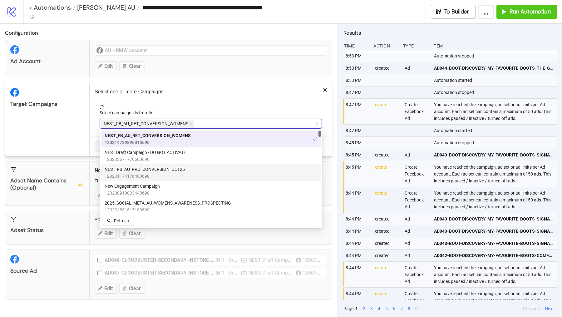
click at [173, 170] on span "NEST_FB_AU_PRO_CONVERSION_OCT25" at bounding box center [145, 169] width 80 height 7
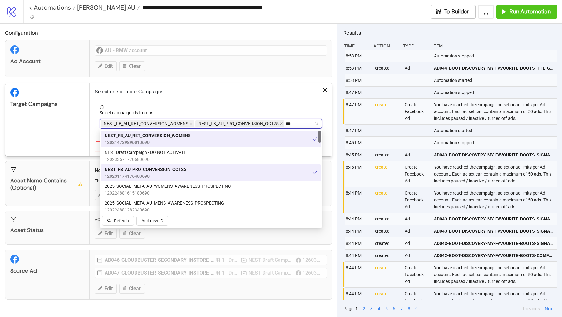
type input "****"
click at [169, 203] on span "NEST_FB_AU_RET_CONVERSION_MEN" at bounding box center [142, 203] width 75 height 7
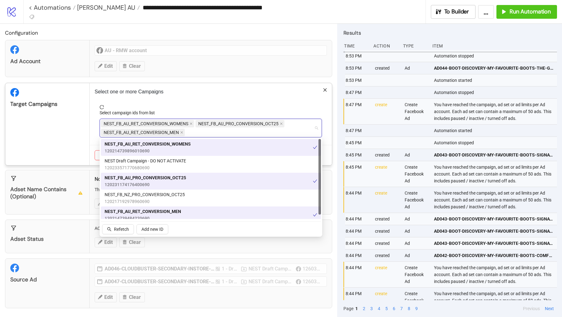
click at [79, 135] on div "Target Campaigns" at bounding box center [47, 124] width 84 height 82
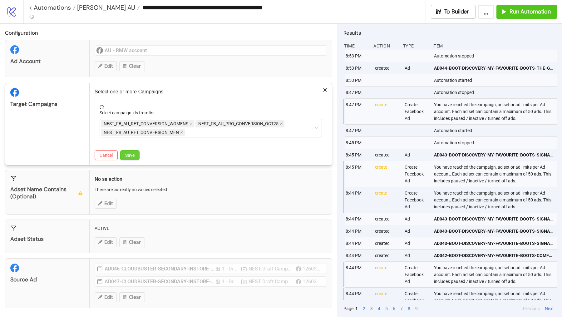
click at [130, 155] on span "Save" at bounding box center [129, 155] width 9 height 5
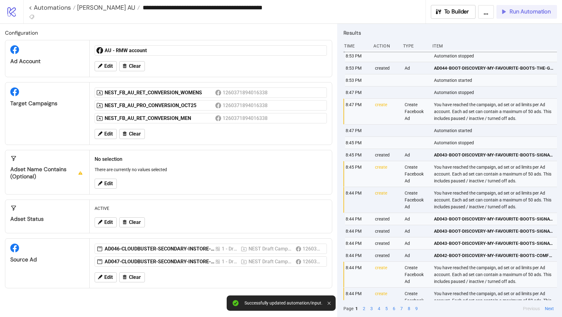
click at [516, 10] on span "Run Automation" at bounding box center [530, 11] width 41 height 7
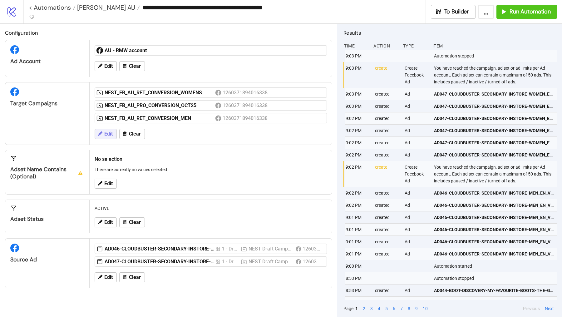
click at [105, 134] on span "Edit" at bounding box center [108, 134] width 8 height 6
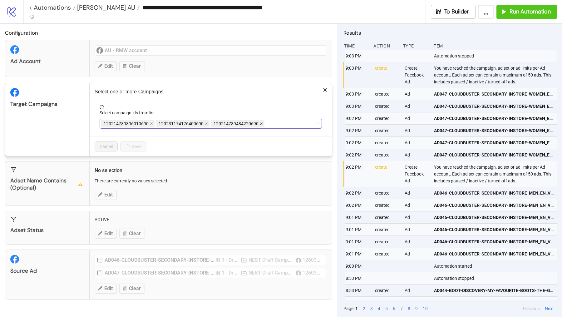
click at [260, 123] on icon "close" at bounding box center [261, 124] width 2 height 2
click at [205, 120] on span at bounding box center [206, 123] width 3 height 7
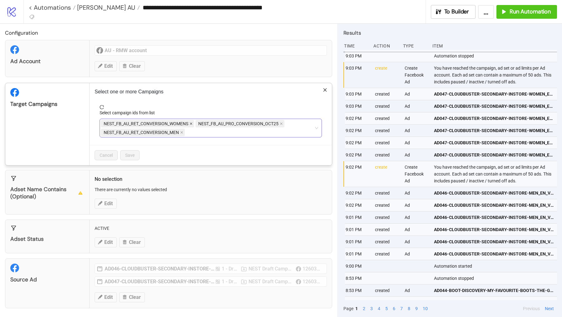
click at [190, 122] on icon "close" at bounding box center [191, 123] width 3 height 3
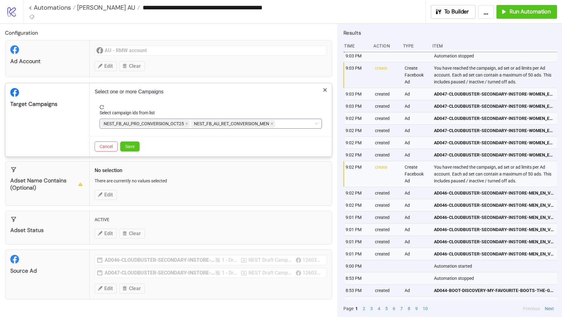
click at [184, 121] on span "NEST_FB_AU_PRO_CONVERSION_OCT25" at bounding box center [145, 123] width 89 height 7
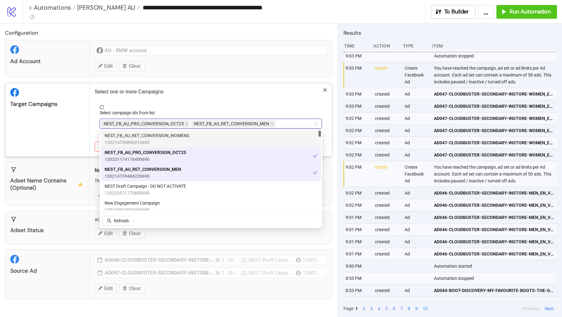
click at [86, 123] on div "Target Campaigns" at bounding box center [47, 119] width 84 height 73
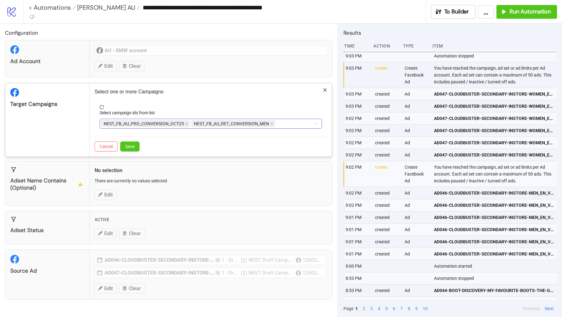
click at [184, 123] on span "NEST_FB_AU_PRO_CONVERSION_OCT25" at bounding box center [145, 123] width 89 height 7
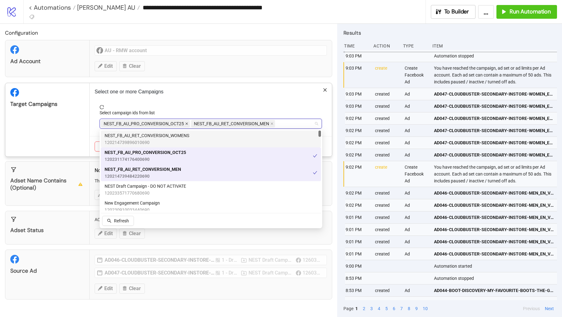
click at [187, 123] on icon "close" at bounding box center [187, 124] width 2 height 2
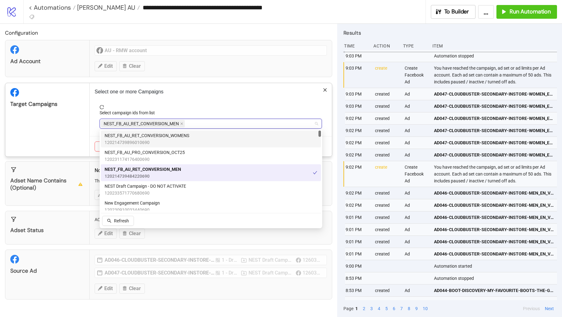
click at [92, 126] on div "Select one or more Campaigns Select campaign ids from list NEST_FB_AU_RET_CONVE…" at bounding box center [211, 119] width 242 height 73
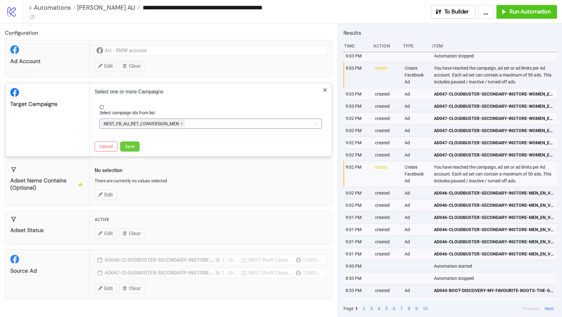
click at [129, 144] on span "Save" at bounding box center [129, 146] width 9 height 5
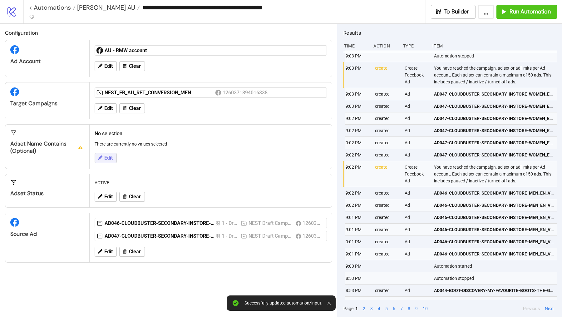
click at [110, 153] on button "Edit" at bounding box center [106, 158] width 22 height 10
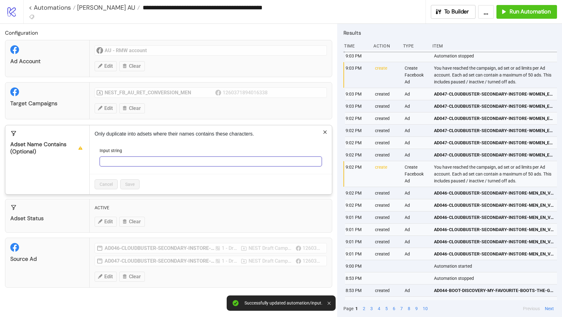
click at [129, 162] on input "Input string" at bounding box center [211, 162] width 222 height 10
paste input "**********"
type input "**********"
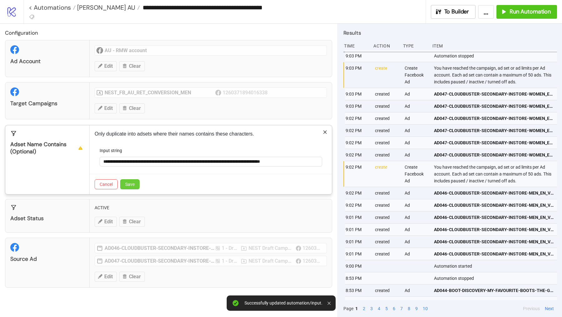
click at [127, 185] on span "Save" at bounding box center [129, 184] width 9 height 5
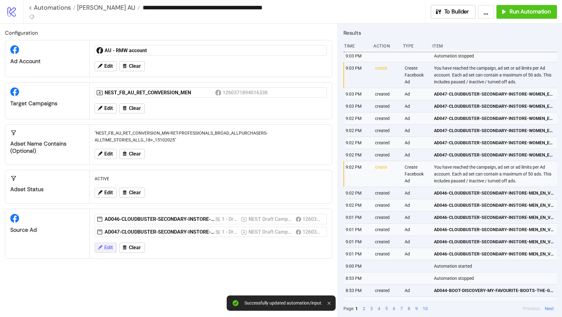
click at [102, 248] on icon at bounding box center [100, 248] width 6 height 6
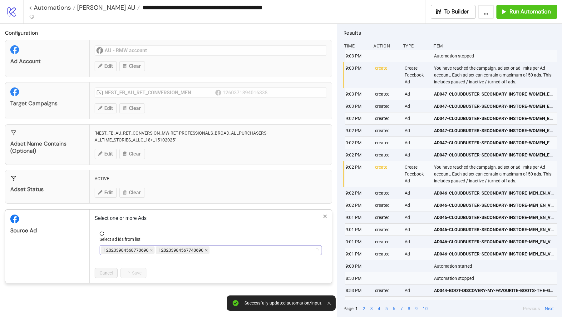
click at [205, 249] on icon "close" at bounding box center [206, 250] width 3 height 3
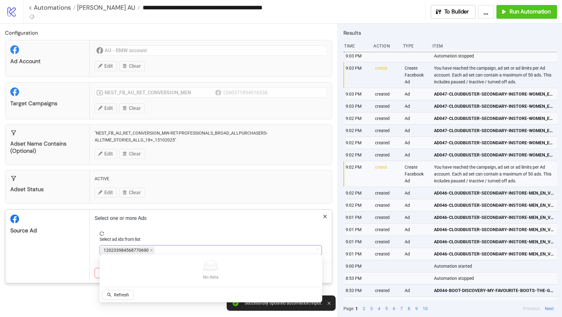
click at [205, 247] on div "120233984568770690" at bounding box center [207, 250] width 213 height 9
click at [151, 249] on icon "close" at bounding box center [151, 250] width 2 height 2
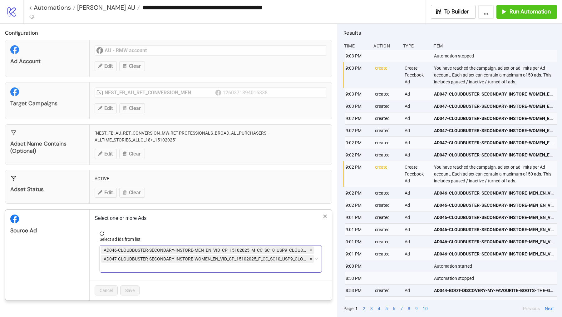
click at [312, 258] on icon "close" at bounding box center [311, 258] width 3 height 3
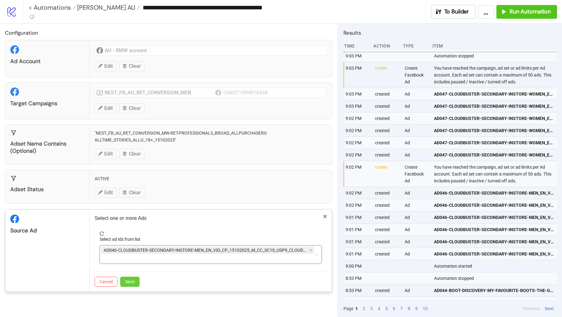
click at [136, 276] on button "Save" at bounding box center [129, 282] width 19 height 10
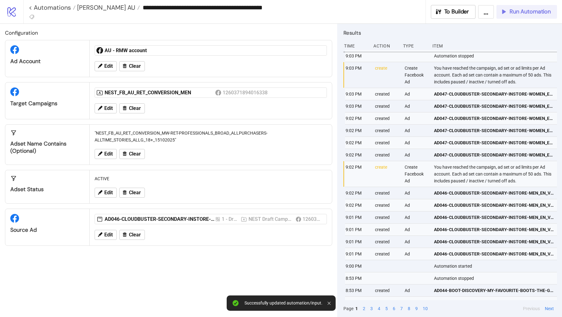
click at [525, 8] on span "Run Automation" at bounding box center [530, 11] width 41 height 7
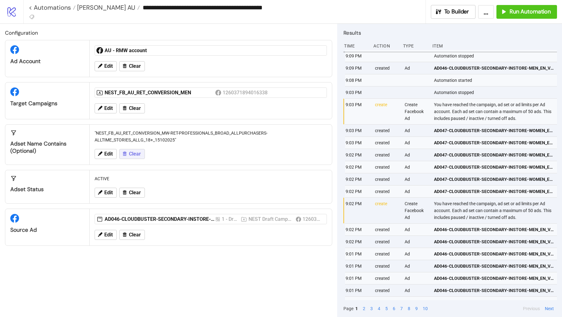
click at [137, 151] on span "Clear" at bounding box center [135, 154] width 12 height 6
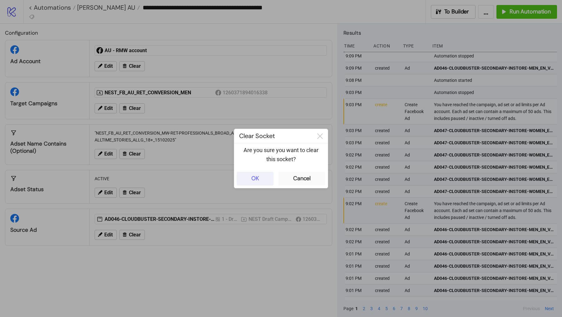
click at [258, 179] on div "OK" at bounding box center [256, 178] width 8 height 7
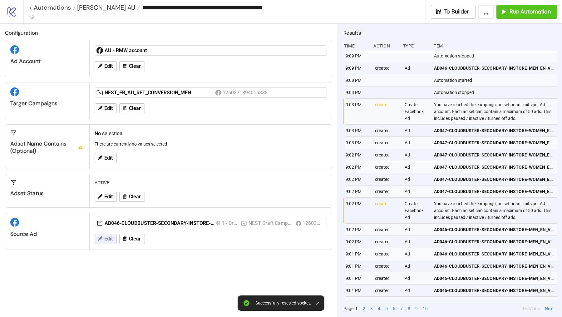
click at [108, 236] on span "Edit" at bounding box center [108, 239] width 8 height 6
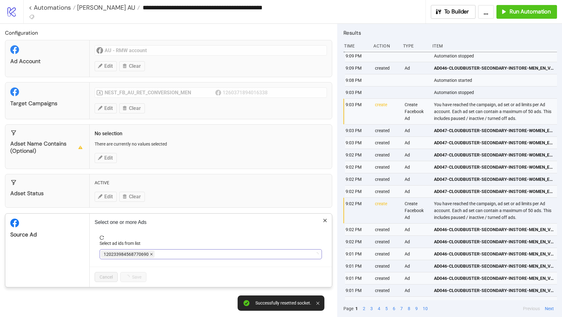
click at [152, 253] on icon "close" at bounding box center [151, 254] width 3 height 3
click at [152, 252] on div at bounding box center [207, 254] width 213 height 9
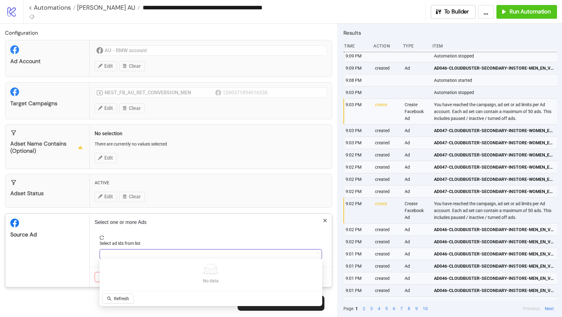
click at [152, 252] on div at bounding box center [207, 254] width 213 height 9
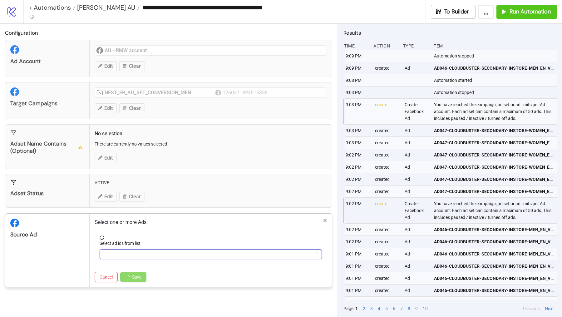
click at [152, 252] on div at bounding box center [207, 254] width 213 height 9
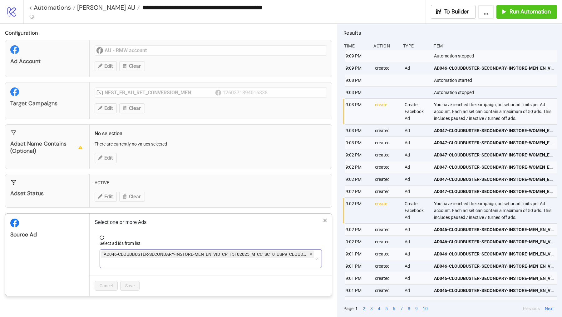
click at [311, 253] on icon "close" at bounding box center [311, 254] width 3 height 3
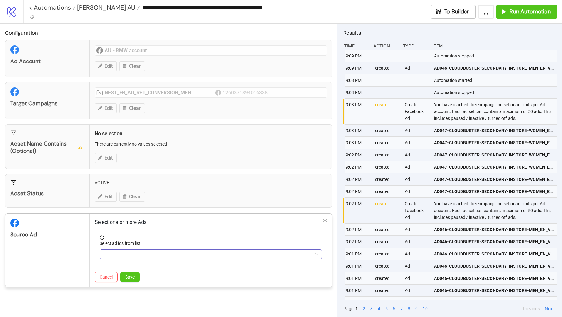
click at [177, 252] on div at bounding box center [207, 254] width 213 height 9
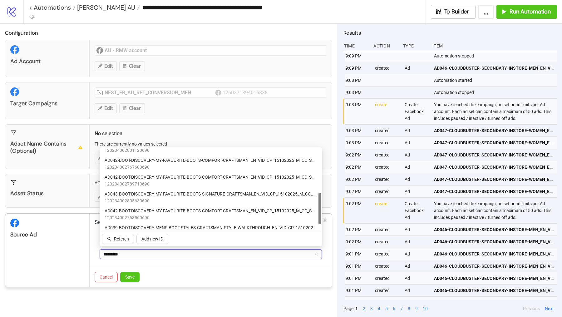
scroll to position [112, 0]
type input "*********"
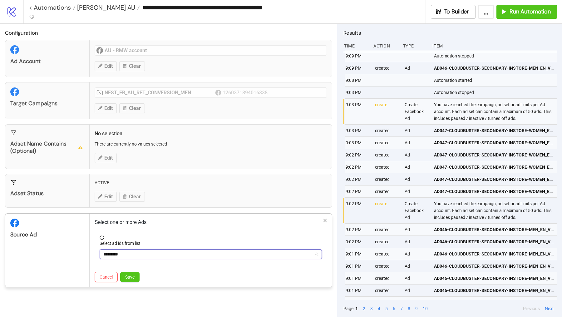
click at [128, 256] on div "********* craftsman" at bounding box center [207, 254] width 213 height 9
type input "*****"
click at [120, 244] on div "Refetch Add new ID" at bounding box center [135, 239] width 69 height 11
click at [120, 243] on button "Refetch" at bounding box center [118, 239] width 32 height 10
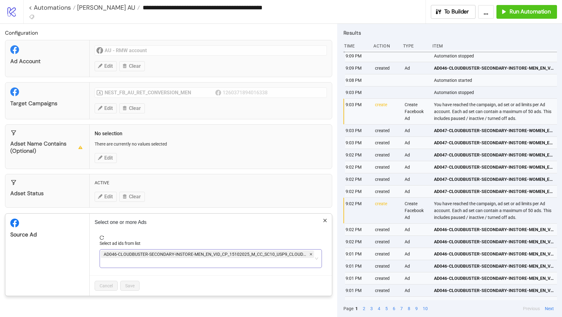
click at [311, 253] on icon "close" at bounding box center [311, 254] width 3 height 3
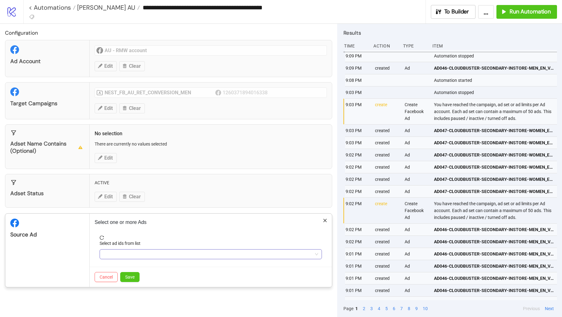
click at [286, 254] on div at bounding box center [207, 254] width 213 height 9
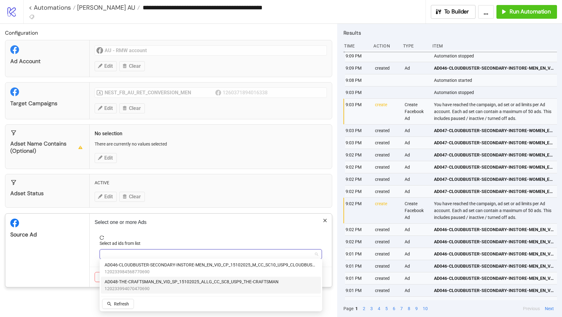
click at [228, 276] on span "120233994070470690" at bounding box center [192, 288] width 174 height 7
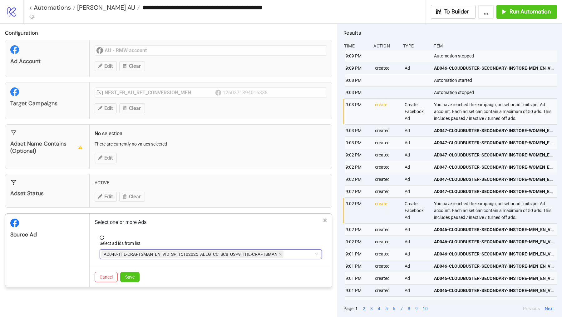
click at [66, 242] on div "Source Ad" at bounding box center [47, 250] width 84 height 73
click at [137, 273] on button "Save" at bounding box center [129, 277] width 19 height 10
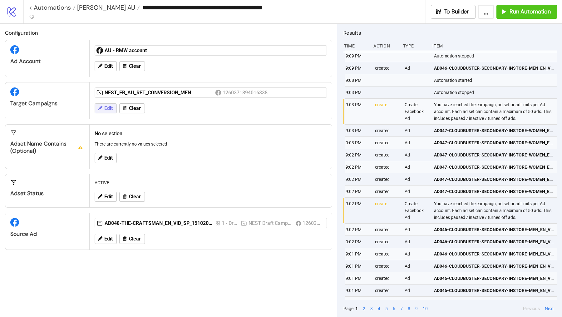
click at [97, 108] on icon at bounding box center [100, 108] width 6 height 6
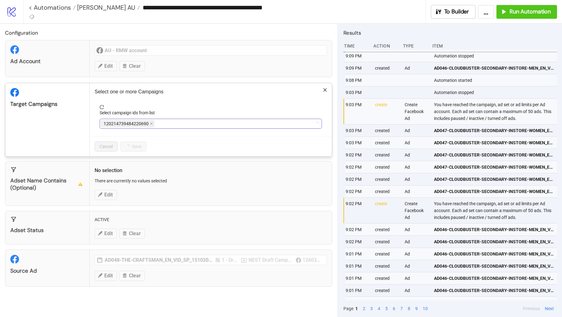
click at [165, 124] on div "120214739484220690" at bounding box center [207, 123] width 213 height 9
click at [187, 127] on input "Select campaign ids from list" at bounding box center [186, 123] width 1 height 7
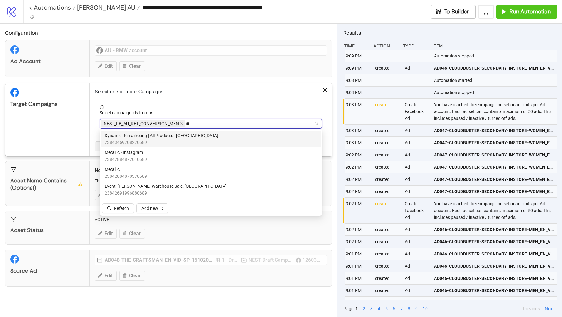
type input "*"
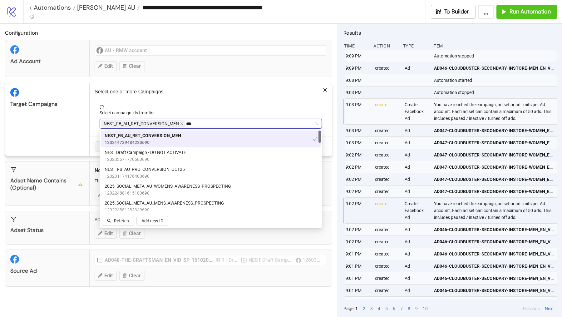
type input "****"
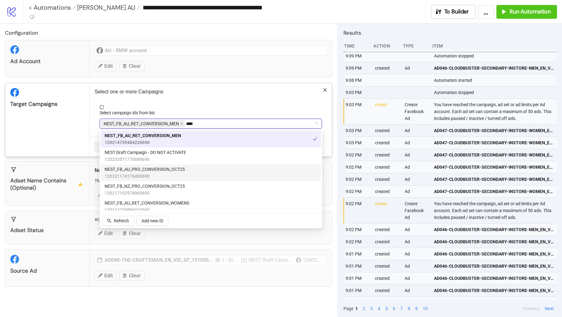
click at [167, 174] on span "120231174176400690" at bounding box center [145, 176] width 80 height 7
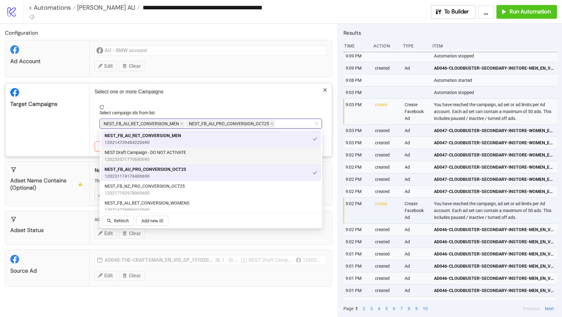
click at [60, 129] on div "Target Campaigns" at bounding box center [47, 119] width 84 height 73
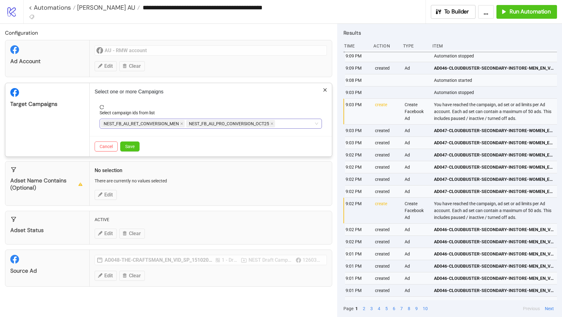
type input "****"
click at [285, 123] on div "NEST_FB_AU_RET_CONVERSION_MEN NEST_FB_AU_PRO_CONVERSION_OCT25 ****" at bounding box center [207, 123] width 213 height 9
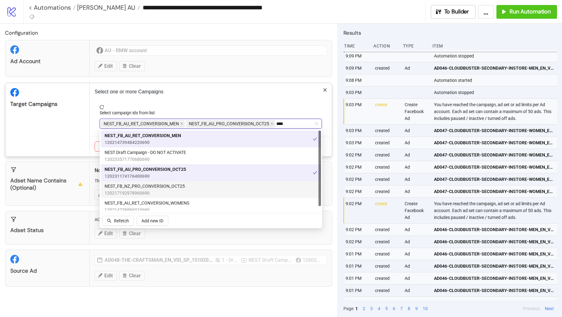
click at [126, 194] on span "120217192978960690" at bounding box center [145, 193] width 80 height 7
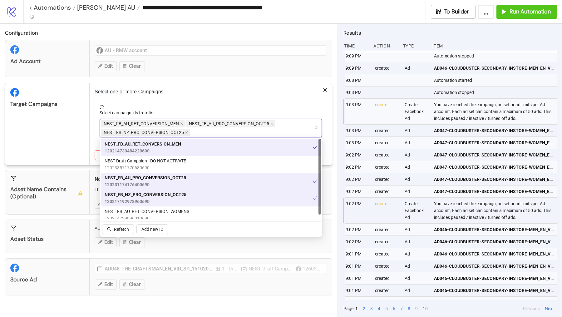
click at [74, 142] on div "Target Campaigns" at bounding box center [47, 124] width 84 height 82
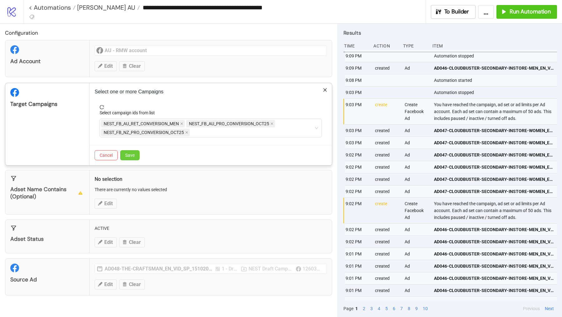
click at [137, 155] on button "Save" at bounding box center [129, 155] width 19 height 10
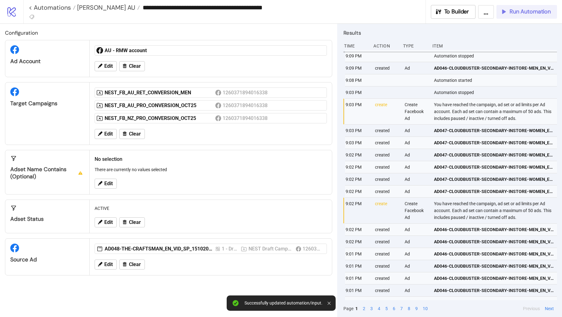
click at [506, 15] on div "Run Automation" at bounding box center [526, 11] width 51 height 7
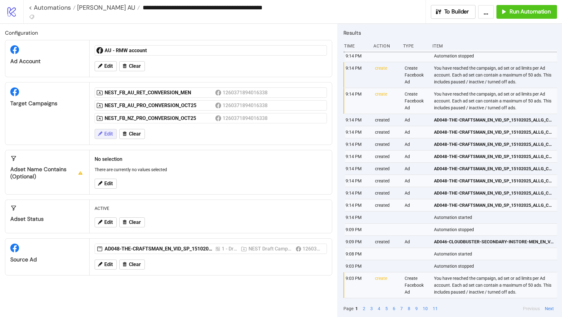
click at [112, 134] on span "Edit" at bounding box center [108, 134] width 8 height 6
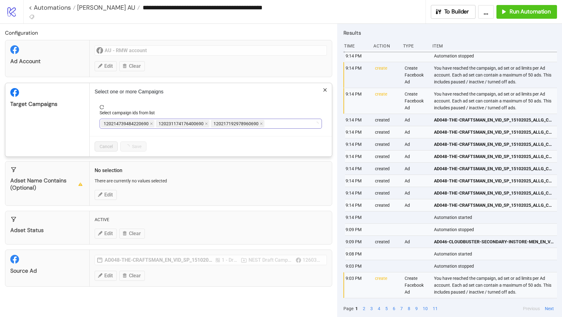
click at [148, 124] on span "120214739484220690" at bounding box center [128, 123] width 54 height 7
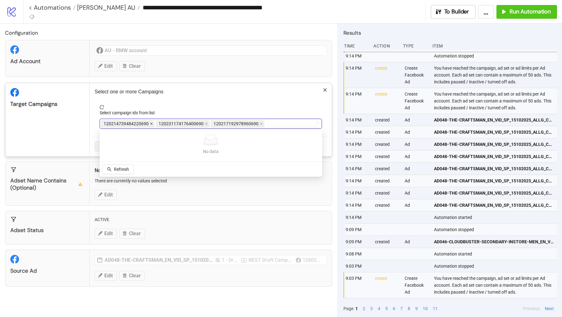
click at [149, 123] on span "120214739484220690" at bounding box center [128, 123] width 54 height 7
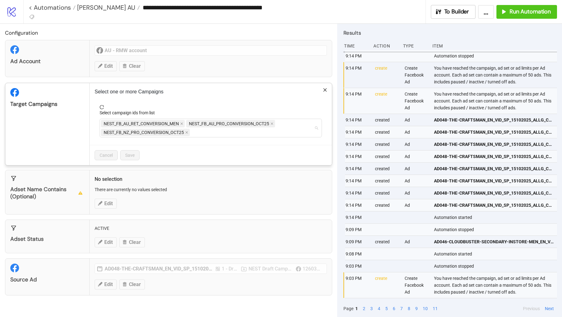
click at [149, 123] on span "NEST_FB_AU_RET_CONVERSION_MEN" at bounding box center [141, 123] width 75 height 7
click at [182, 122] on icon "close" at bounding box center [181, 123] width 3 height 3
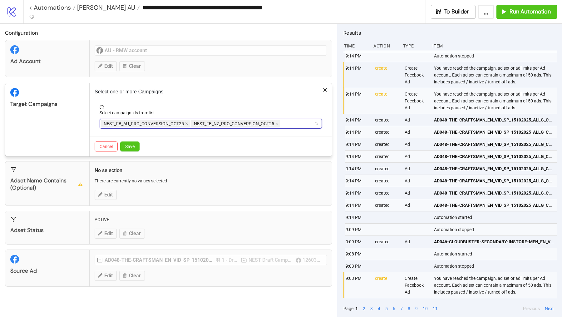
click at [184, 122] on span "NEST_FB_AU_PRO_CONVERSION_OCT25" at bounding box center [145, 123] width 89 height 7
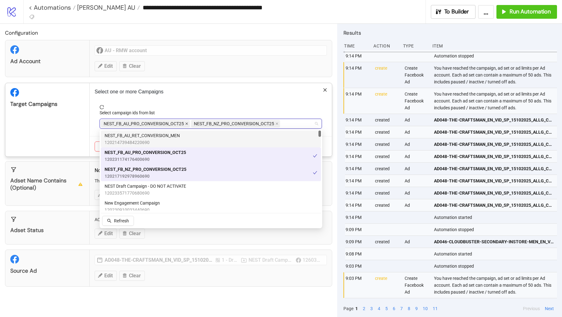
click at [185, 124] on icon "close" at bounding box center [186, 123] width 3 height 3
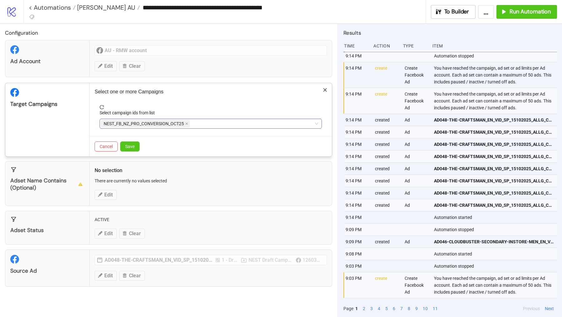
click at [86, 132] on div "Target Campaigns" at bounding box center [47, 119] width 84 height 73
click at [131, 145] on span "Save" at bounding box center [129, 146] width 9 height 5
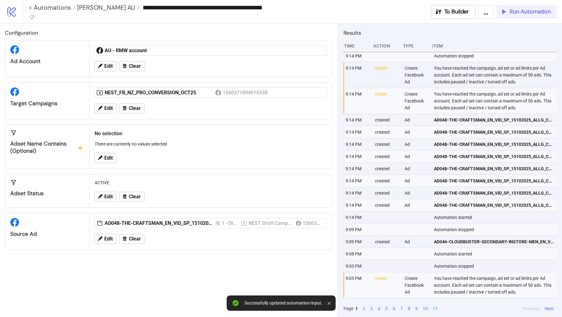
click at [504, 11] on icon "button" at bounding box center [504, 12] width 6 height 6
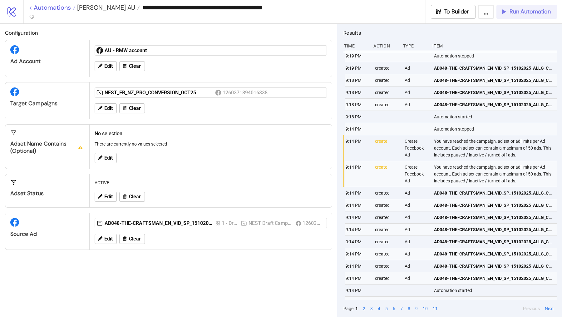
click at [50, 8] on link "< Automations" at bounding box center [52, 7] width 47 height 6
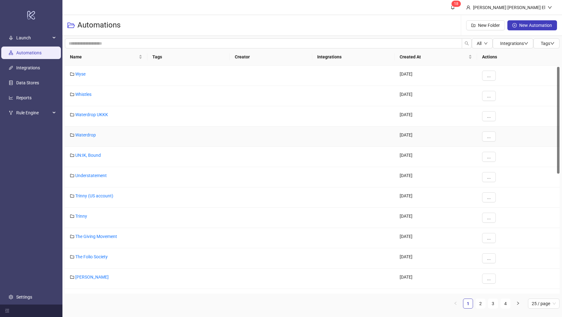
scroll to position [126, 0]
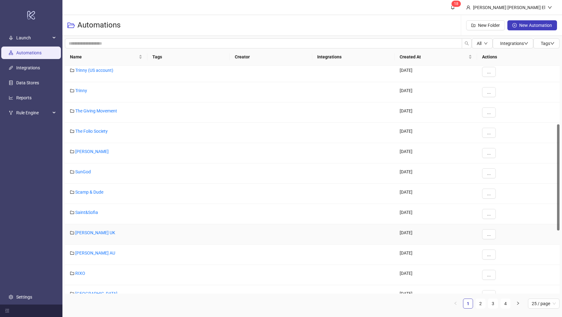
click at [99, 234] on div "[PERSON_NAME] UK" at bounding box center [106, 234] width 82 height 20
click at [99, 233] on link "[PERSON_NAME] UK" at bounding box center [95, 232] width 40 height 5
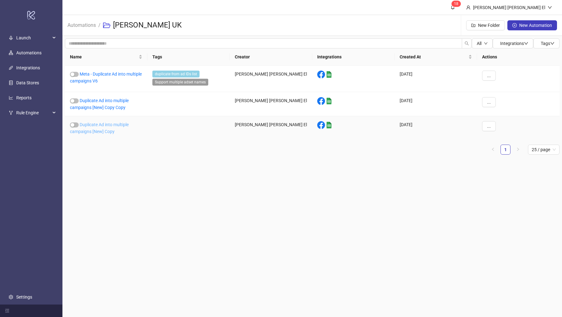
click at [106, 126] on link "Duplicate Ad into multiple campaigns [New] Copy" at bounding box center [99, 128] width 59 height 12
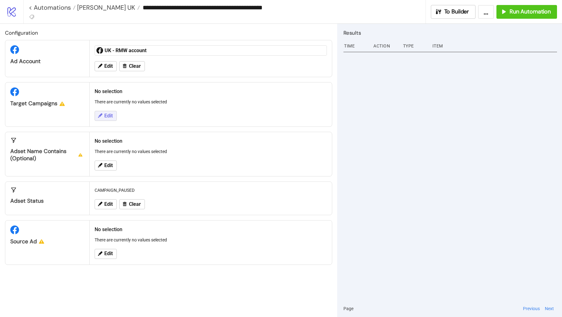
click at [110, 117] on span "Edit" at bounding box center [108, 116] width 8 height 6
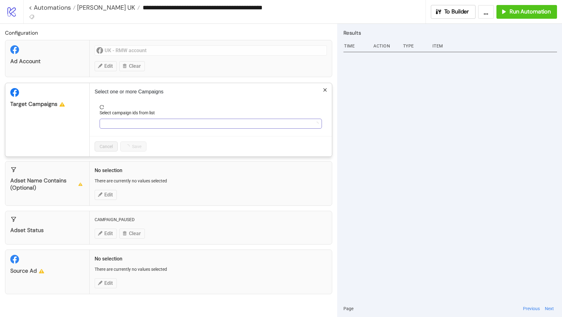
click at [128, 124] on div at bounding box center [207, 123] width 213 height 9
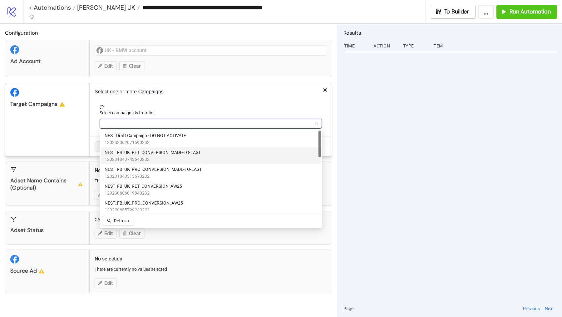
click at [150, 156] on span "120231843743640232" at bounding box center [153, 159] width 96 height 7
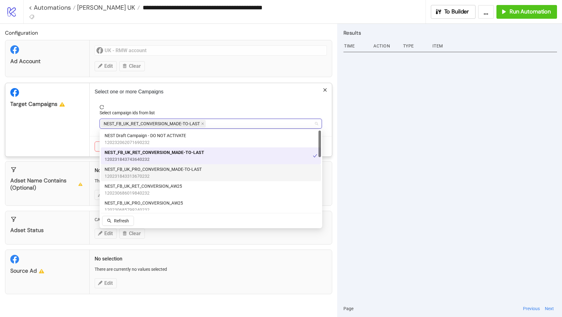
click at [151, 170] on span "NEST_FB_UK_PRO_CONVERSION_MADE-TO-LAST" at bounding box center [153, 169] width 97 height 7
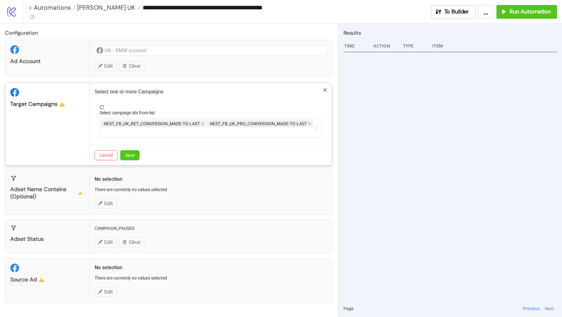
click at [80, 119] on div "Target Campaigns" at bounding box center [47, 124] width 84 height 82
click at [132, 156] on span "Save" at bounding box center [129, 155] width 9 height 5
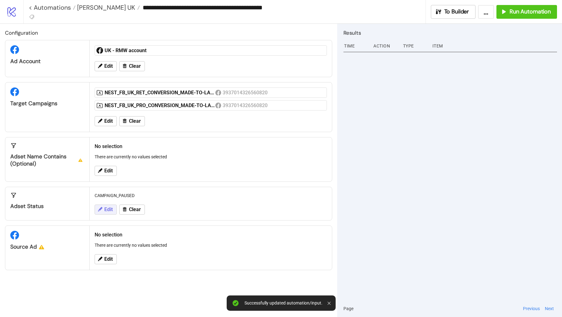
click at [109, 208] on span "Edit" at bounding box center [108, 210] width 8 height 6
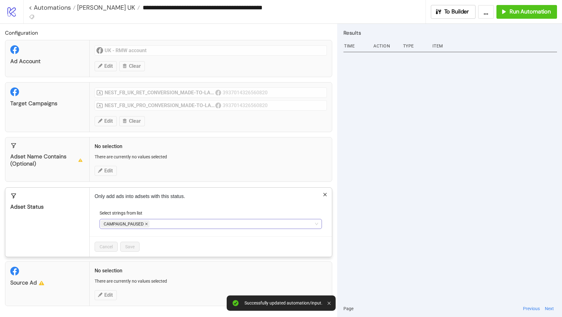
click at [146, 222] on icon "close" at bounding box center [146, 223] width 3 height 3
click at [146, 223] on div at bounding box center [207, 224] width 213 height 9
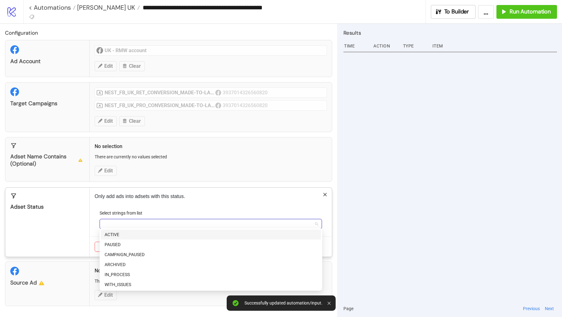
click at [131, 234] on div "ACTIVE" at bounding box center [211, 234] width 213 height 7
click at [63, 219] on div "Adset Status" at bounding box center [47, 222] width 84 height 69
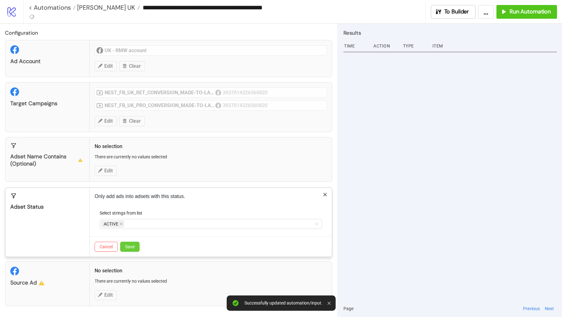
click at [135, 247] on button "Save" at bounding box center [129, 247] width 19 height 10
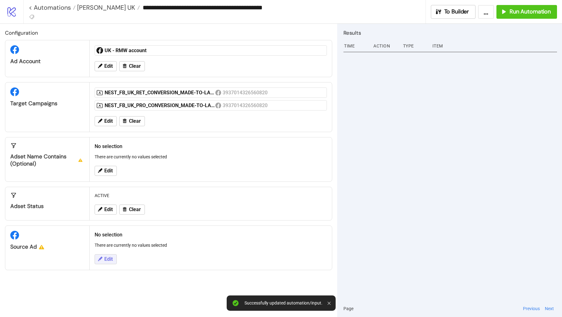
click at [104, 257] on span "Edit" at bounding box center [108, 260] width 8 height 6
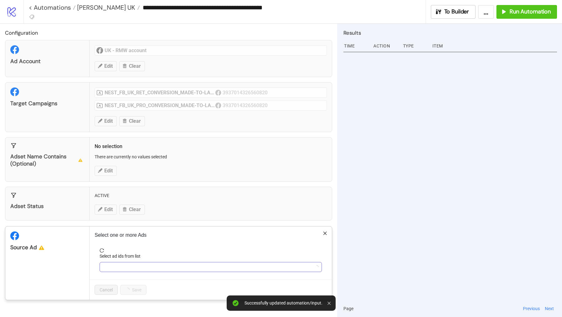
click at [126, 269] on div at bounding box center [207, 267] width 213 height 9
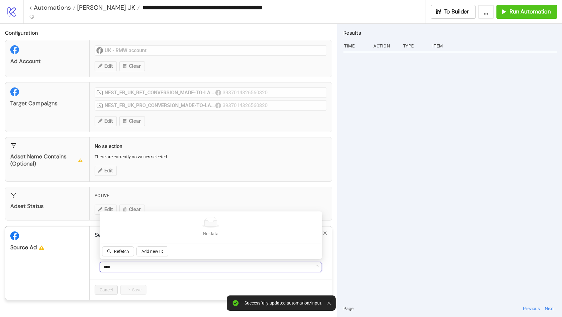
type input "*****"
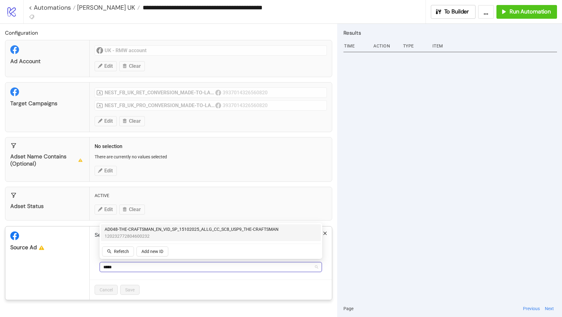
click at [151, 237] on span "120232772804600232" at bounding box center [192, 236] width 174 height 7
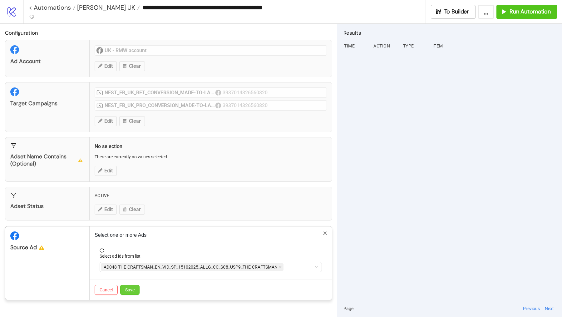
click at [135, 276] on button "Save" at bounding box center [129, 290] width 19 height 10
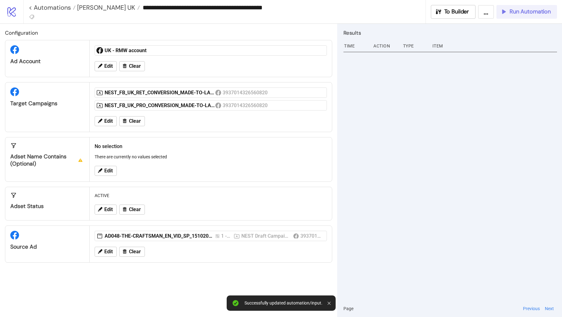
click at [524, 12] on span "Run Automation" at bounding box center [530, 11] width 41 height 7
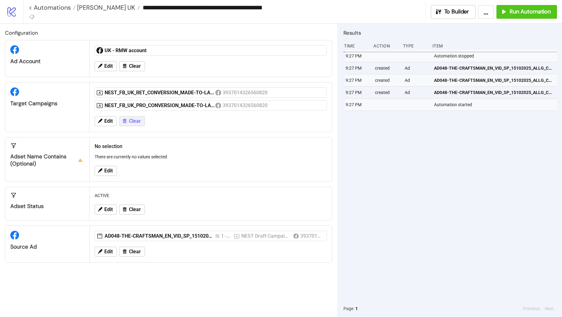
click at [128, 120] on button "Clear" at bounding box center [132, 121] width 26 height 10
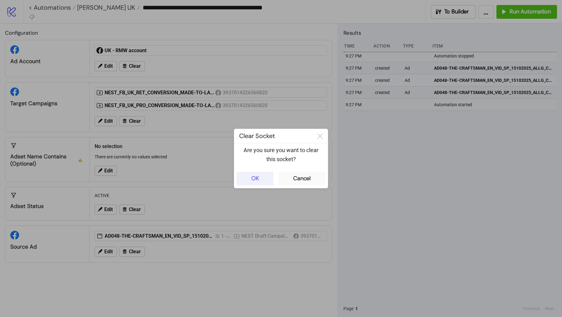
click at [265, 183] on button "OK" at bounding box center [255, 179] width 37 height 14
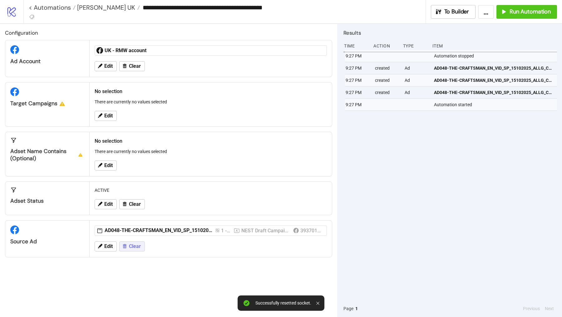
click at [135, 244] on span "Clear" at bounding box center [135, 247] width 12 height 6
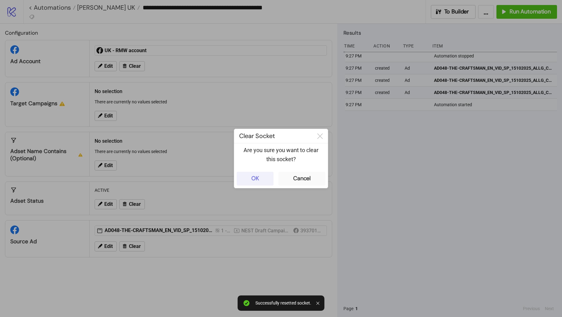
click at [243, 175] on button "OK" at bounding box center [255, 179] width 37 height 14
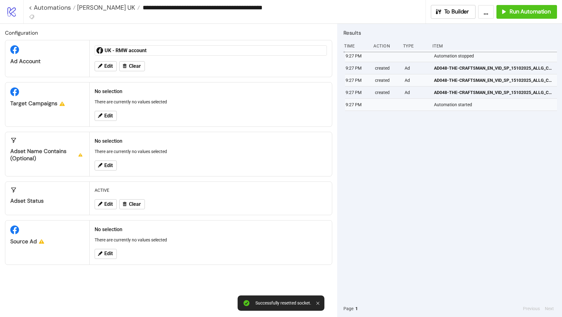
click at [105, 247] on div "Edit" at bounding box center [210, 254] width 237 height 16
click at [105, 252] on span "Edit" at bounding box center [108, 254] width 8 height 6
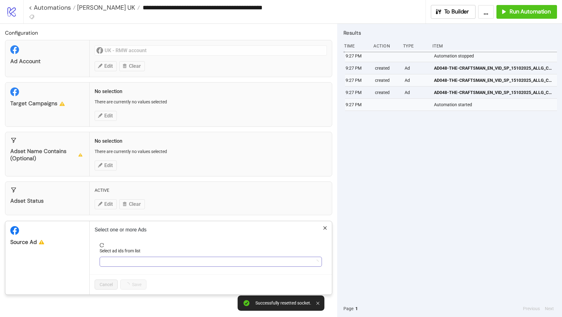
click at [110, 257] on div at bounding box center [207, 261] width 213 height 9
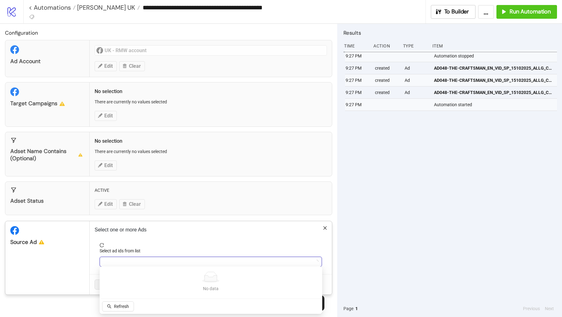
click at [110, 257] on div at bounding box center [207, 261] width 213 height 9
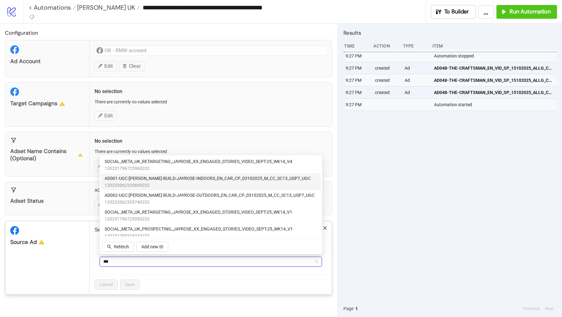
click at [181, 185] on span "120232062335600232" at bounding box center [208, 185] width 206 height 7
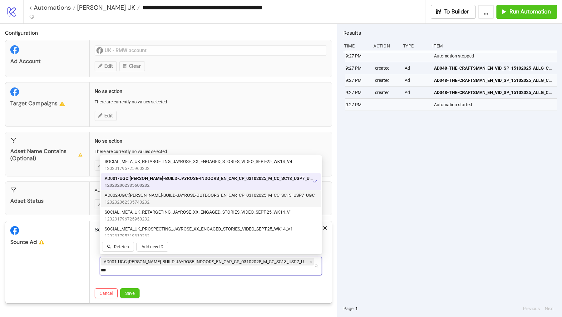
click at [170, 199] on span "120232062335740232" at bounding box center [210, 202] width 210 height 7
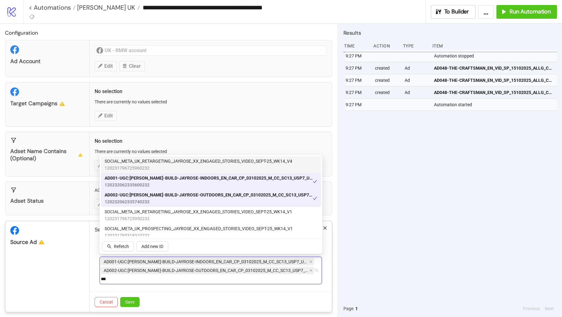
type input "***"
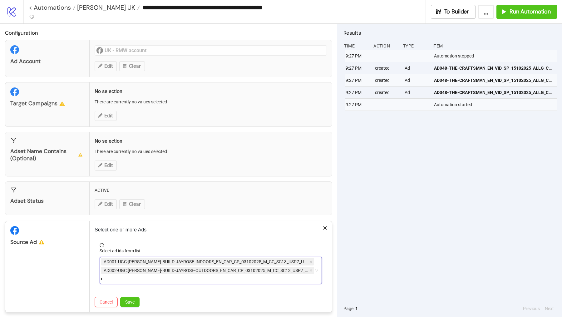
click at [309, 267] on div "AD001-UGC:[PERSON_NAME]-BUILD-JAYROSE-INDOORS_EN_CAR_CP_03102025_M_CC_SC13_USP7…" at bounding box center [207, 270] width 213 height 26
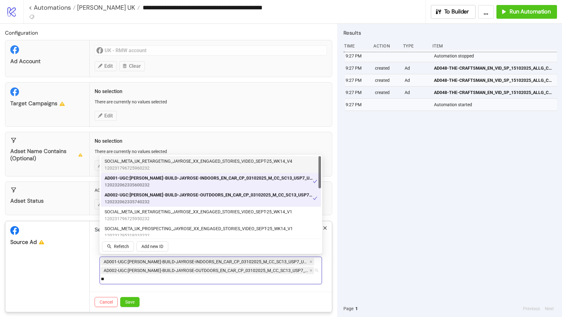
type input "*"
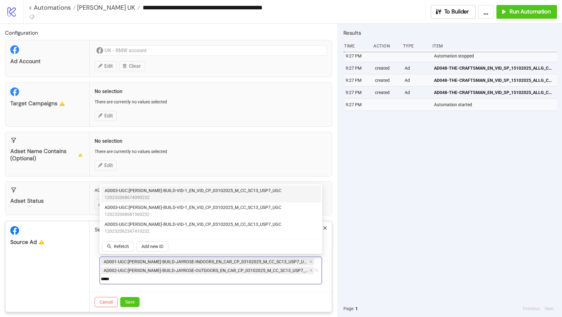
click at [182, 193] on span "AD003-UGC:[PERSON_NAME]-BUILD-VID-1_EN_VID_CP_03102025_M_CC_SC13_USP7_UGC" at bounding box center [193, 190] width 177 height 7
click at [161, 198] on span "120232068686120232" at bounding box center [193, 197] width 177 height 7
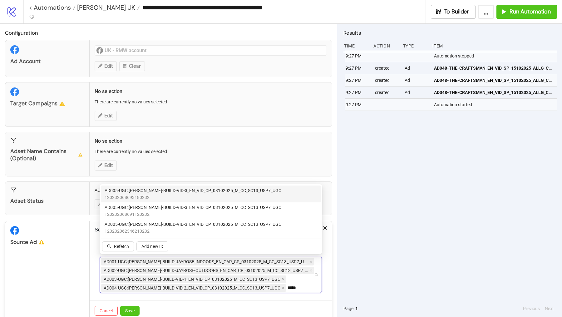
click at [156, 198] on span "120232068693180232" at bounding box center [193, 197] width 177 height 7
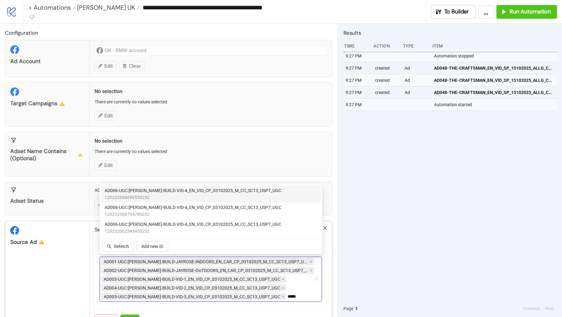
click at [156, 196] on span "120232068699530232" at bounding box center [193, 197] width 177 height 7
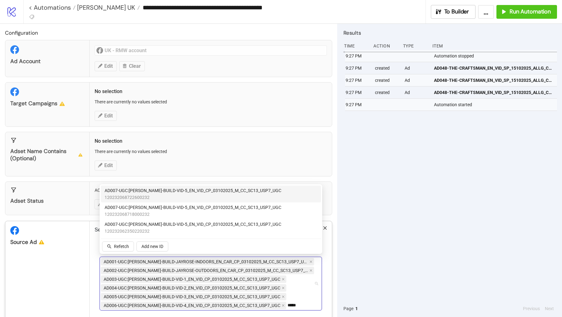
click at [156, 196] on span "120232068722600232" at bounding box center [193, 197] width 177 height 7
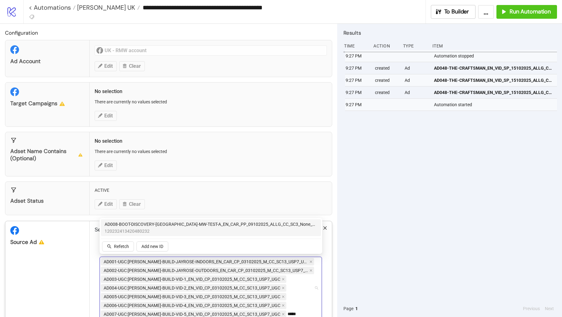
type input "****"
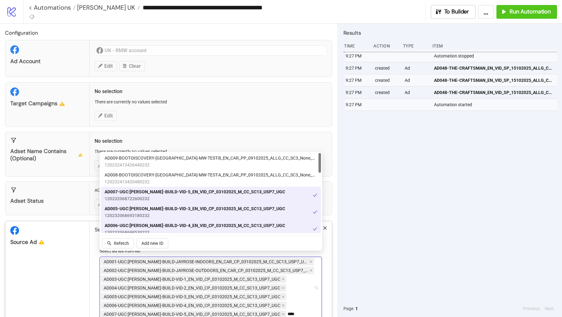
scroll to position [37, 0]
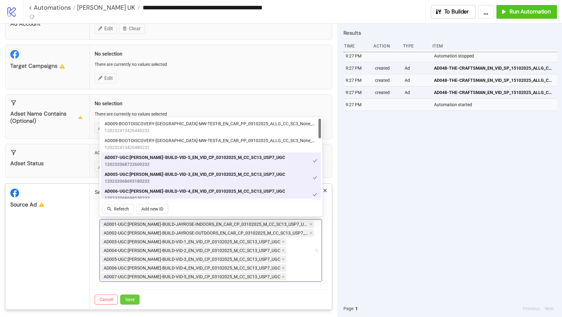
click at [133, 276] on button "Save" at bounding box center [129, 300] width 19 height 10
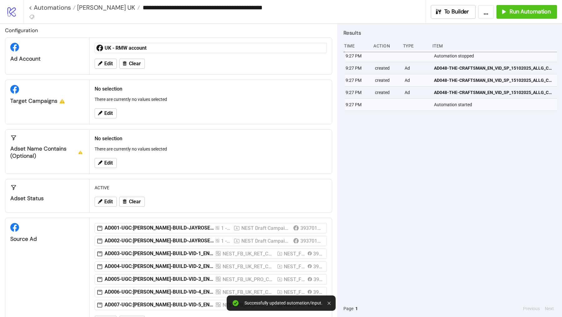
scroll to position [24, 0]
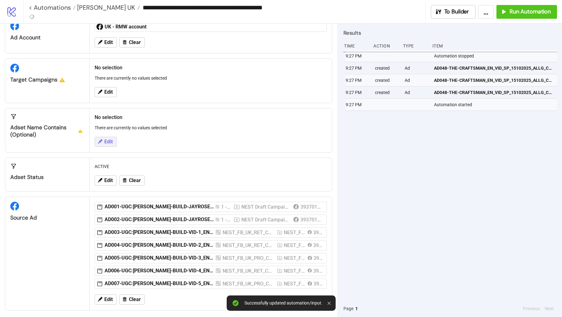
click at [106, 143] on span "Edit" at bounding box center [108, 142] width 8 height 6
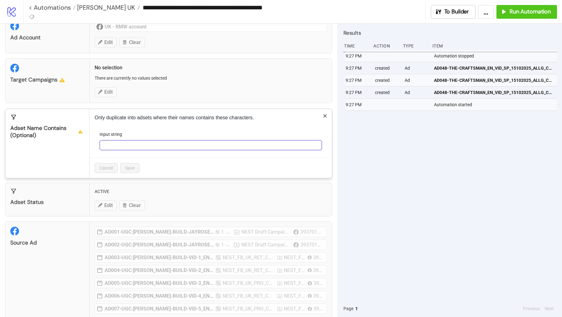
click at [111, 142] on input "Input string" at bounding box center [211, 145] width 222 height 10
type input "*******"
click at [133, 168] on span "Save" at bounding box center [129, 168] width 9 height 5
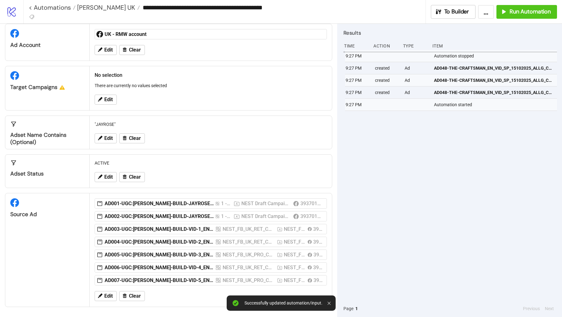
scroll to position [13, 0]
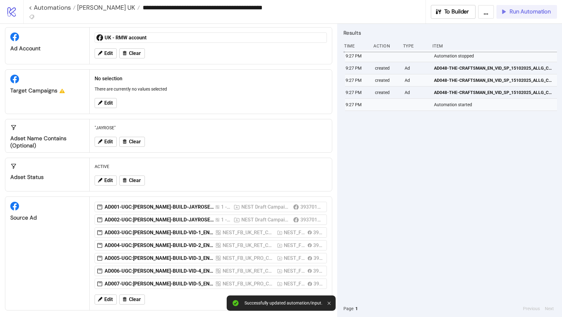
click at [515, 13] on span "Run Automation" at bounding box center [530, 11] width 41 height 7
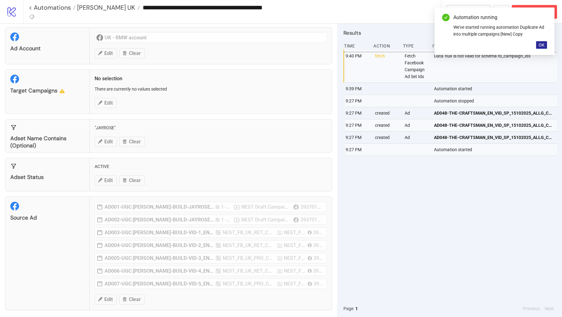
click at [540, 47] on span "OK" at bounding box center [542, 44] width 6 height 5
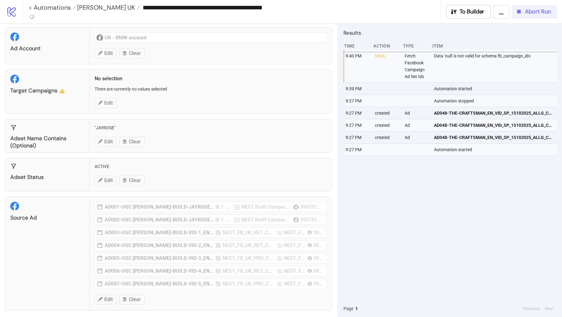
click at [535, 13] on span "Abort Run" at bounding box center [538, 11] width 26 height 7
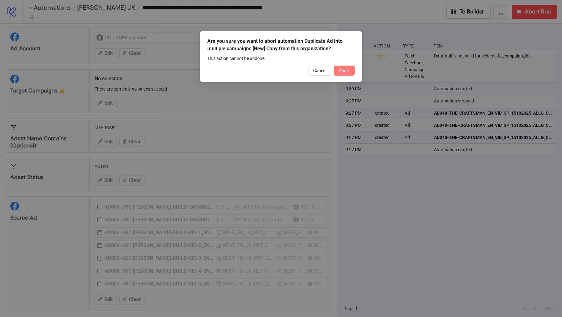
click at [351, 68] on button "Abort" at bounding box center [344, 71] width 21 height 10
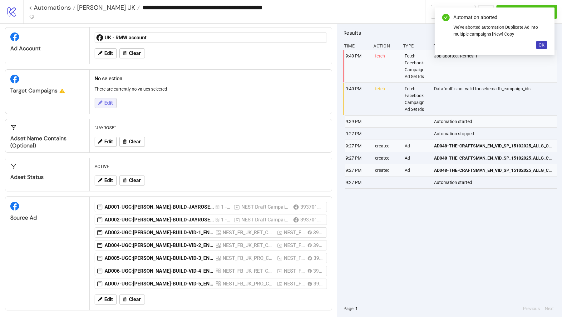
click at [108, 102] on span "Edit" at bounding box center [108, 103] width 8 height 6
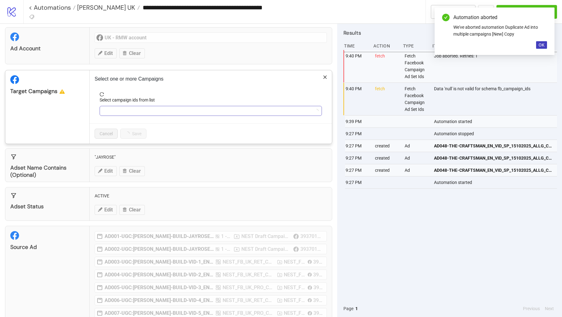
click at [130, 113] on div at bounding box center [207, 111] width 213 height 9
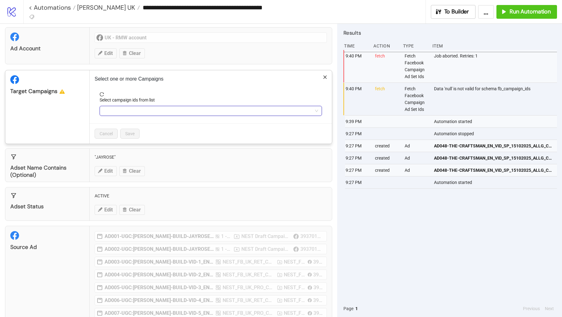
click at [148, 113] on div at bounding box center [207, 111] width 213 height 9
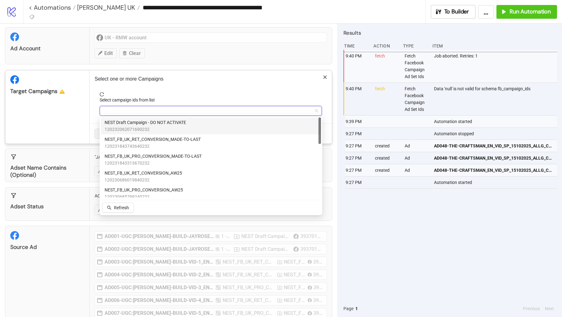
paste input "**********"
type input "**********"
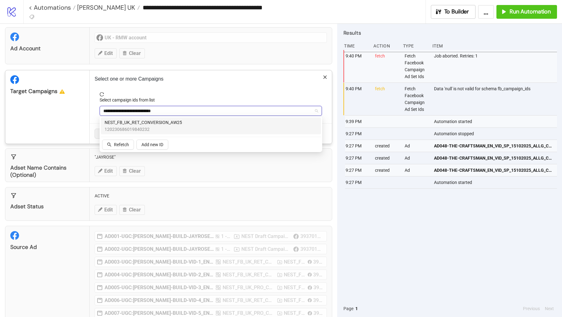
click at [162, 126] on span "120230686019840232" at bounding box center [143, 129] width 77 height 7
click at [66, 129] on div "Target Campaigns" at bounding box center [47, 106] width 84 height 73
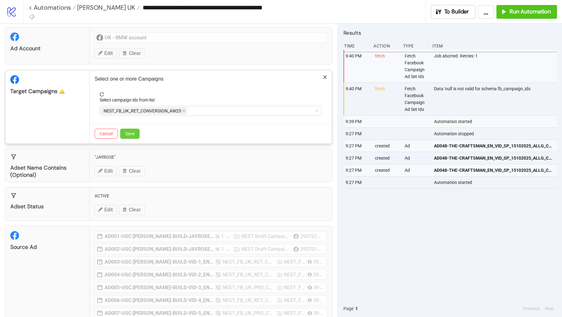
click at [127, 133] on span "Save" at bounding box center [129, 133] width 9 height 5
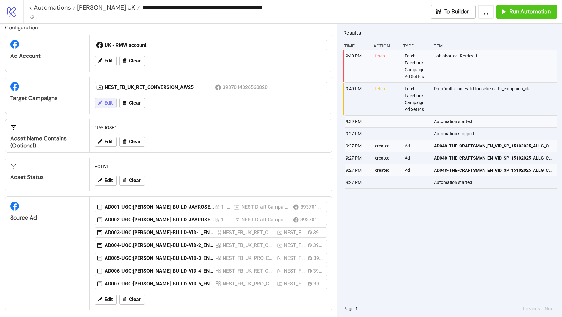
click at [106, 104] on span "Edit" at bounding box center [108, 103] width 8 height 6
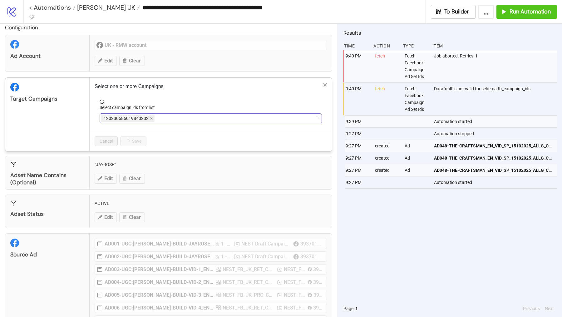
click at [190, 120] on div "120230686019840232" at bounding box center [207, 118] width 213 height 9
click at [190, 120] on div "NEST_FB_UK_RET_CONVERSION_AW25" at bounding box center [207, 118] width 213 height 9
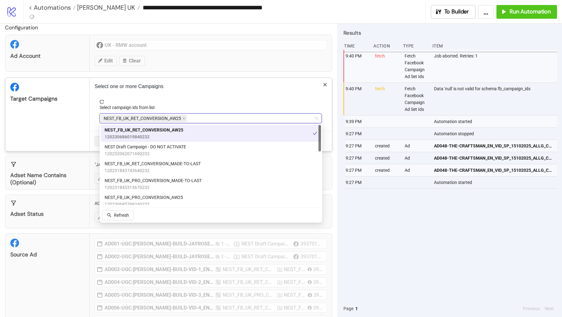
paste input "**********"
type input "**********"
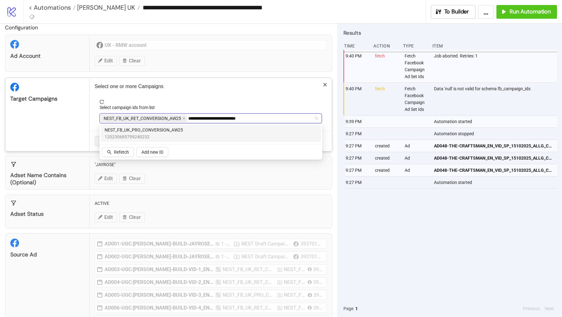
click at [180, 128] on span "NEST_FB_UK_PRO_CONVERSION_AW25" at bounding box center [144, 130] width 78 height 7
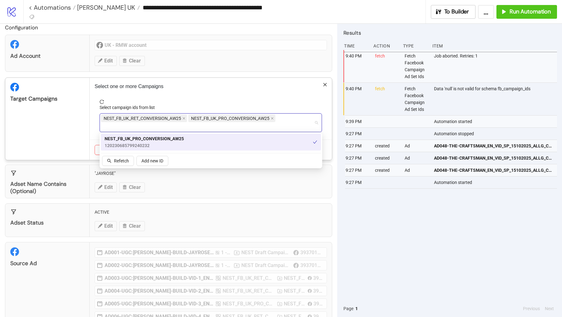
click at [61, 136] on div "Target Campaigns" at bounding box center [47, 119] width 84 height 82
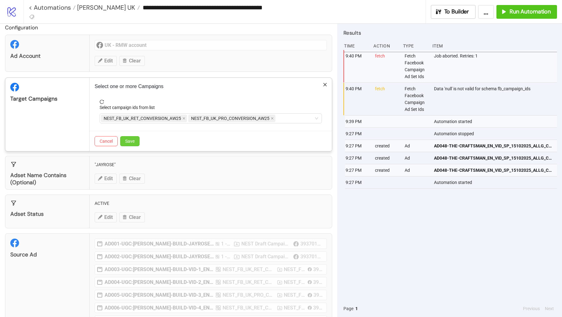
click at [133, 143] on button "Save" at bounding box center [129, 141] width 19 height 10
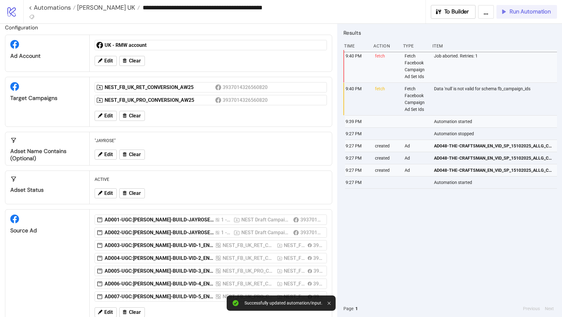
click at [523, 13] on span "Run Automation" at bounding box center [530, 11] width 41 height 7
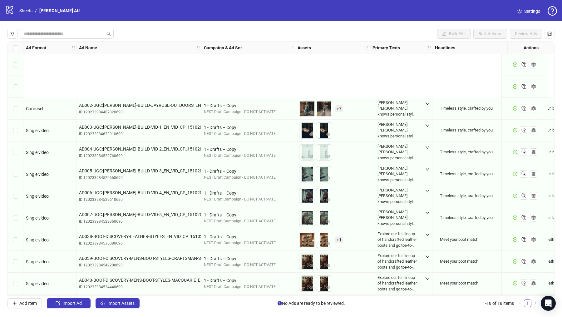
scroll to position [154, 0]
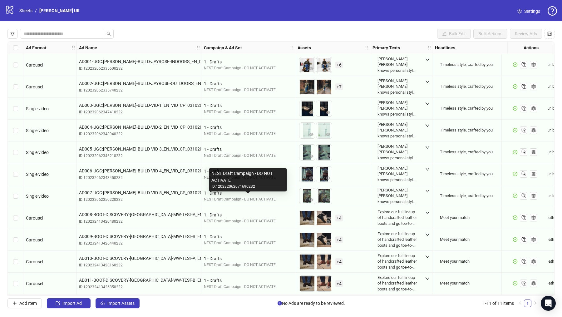
scroll to position [1, 0]
